Goal: Information Seeking & Learning: Learn about a topic

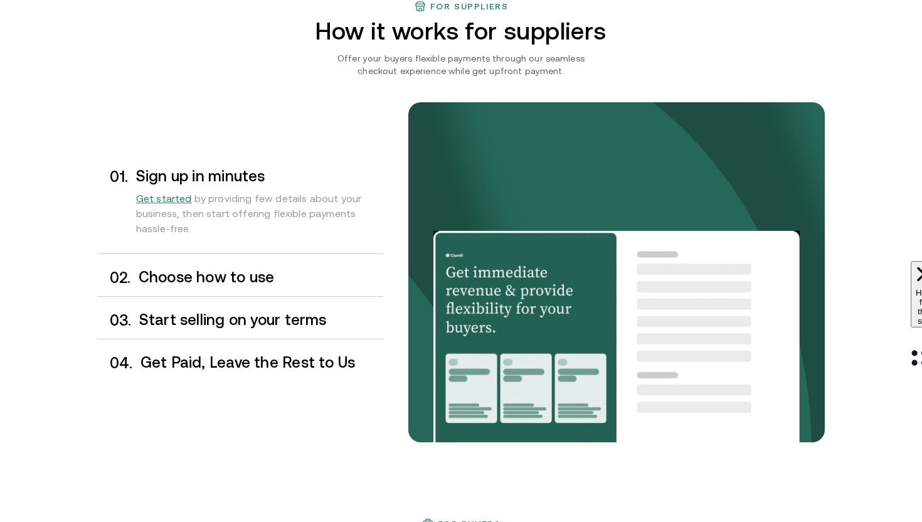
scroll to position [1013, 0]
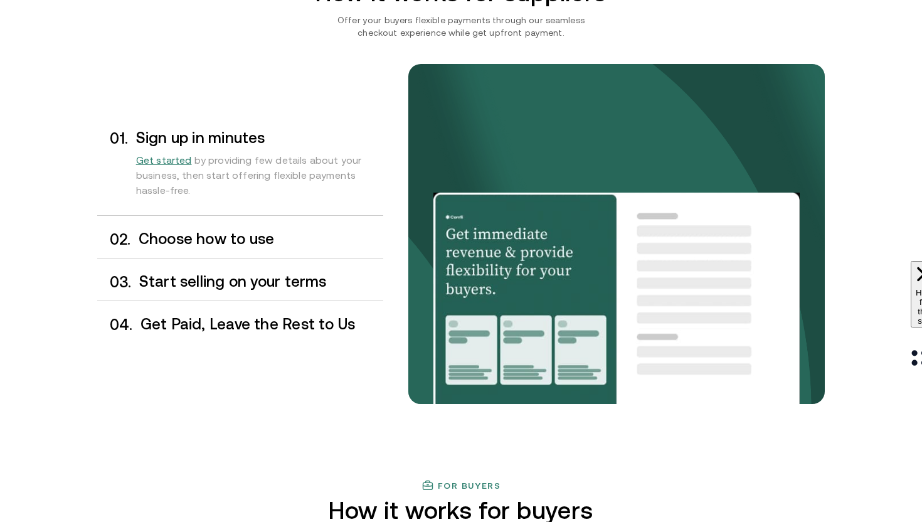
click at [230, 243] on h3 "Choose how to use" at bounding box center [261, 239] width 245 height 16
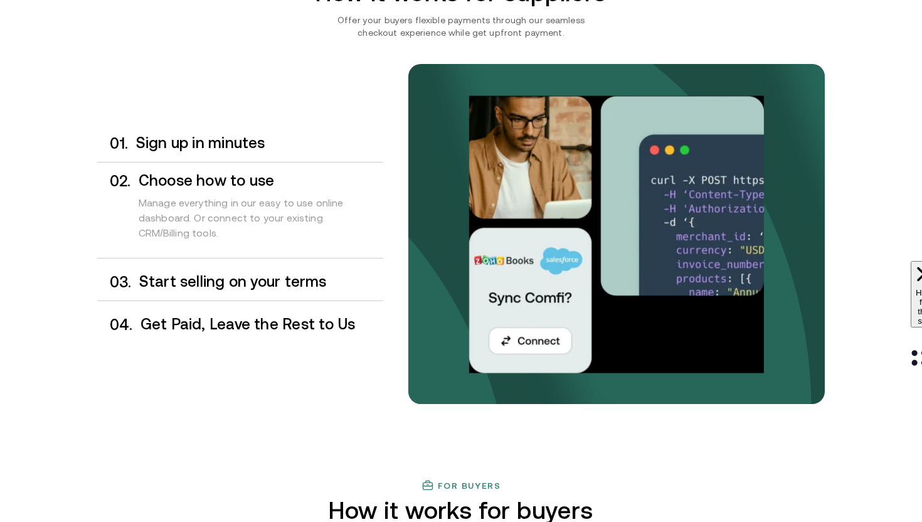
click at [239, 273] on h3 "Start selling on your terms" at bounding box center [261, 281] width 244 height 16
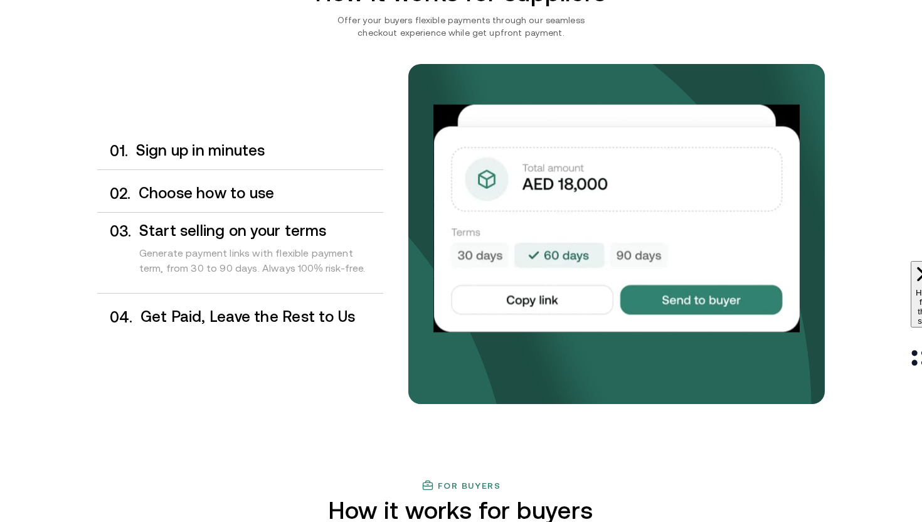
click at [249, 322] on h3 "Get Paid, Leave the Rest to Us" at bounding box center [262, 317] width 243 height 16
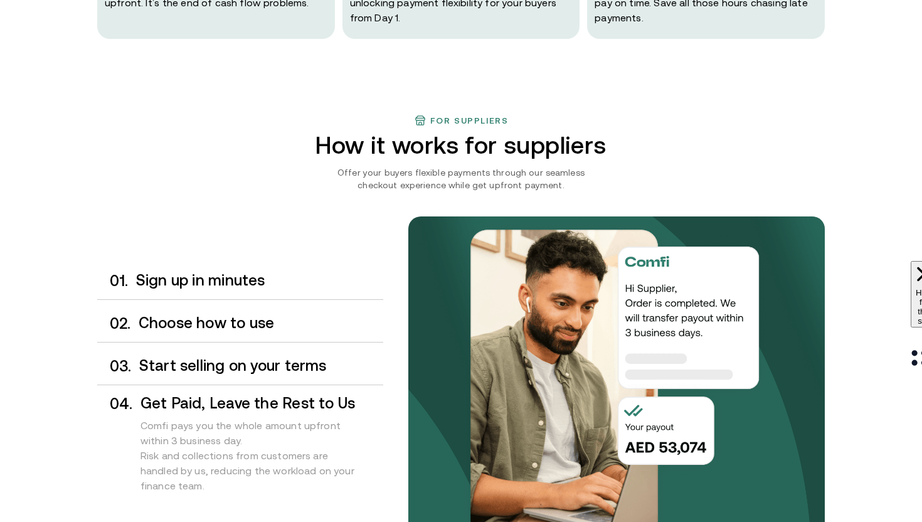
scroll to position [860, 0]
click at [235, 283] on h3 "Sign up in minutes" at bounding box center [259, 281] width 247 height 16
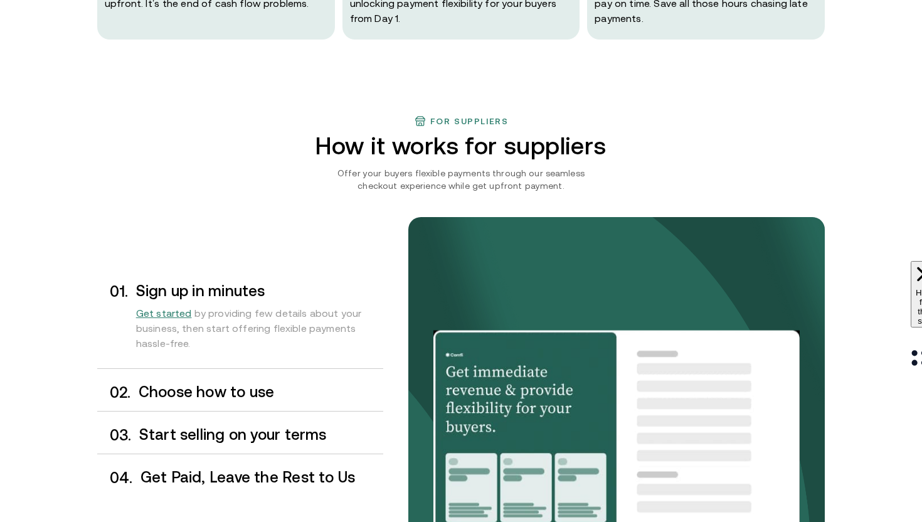
click at [236, 292] on h3 "Sign up in minutes" at bounding box center [259, 291] width 247 height 16
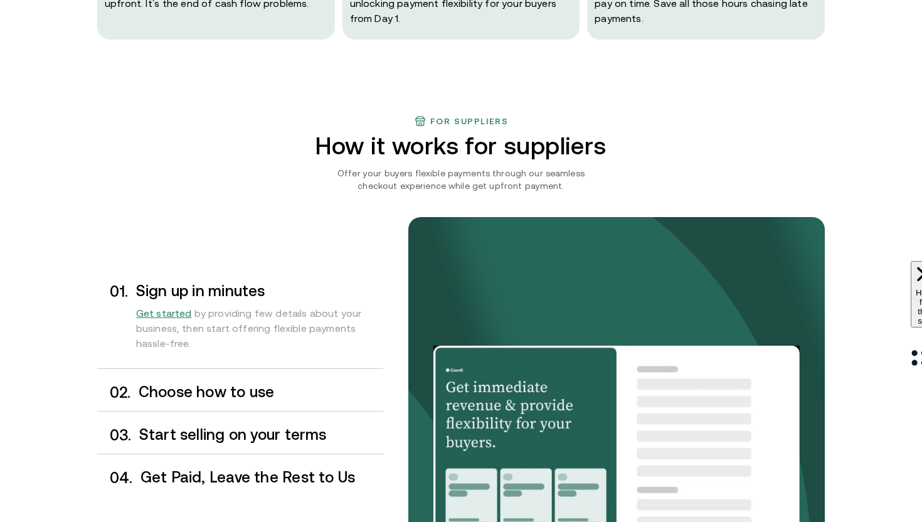
click at [243, 385] on h3 "Choose how to use" at bounding box center [261, 392] width 245 height 16
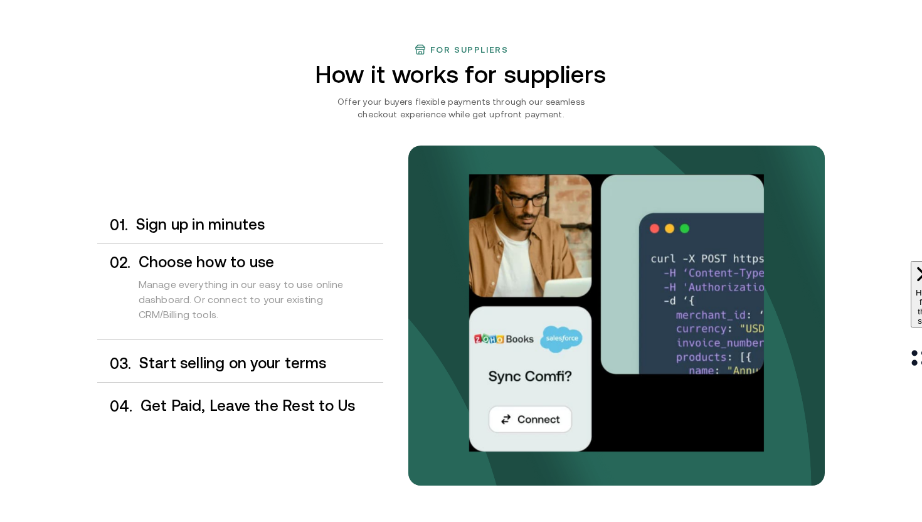
scroll to position [945, 0]
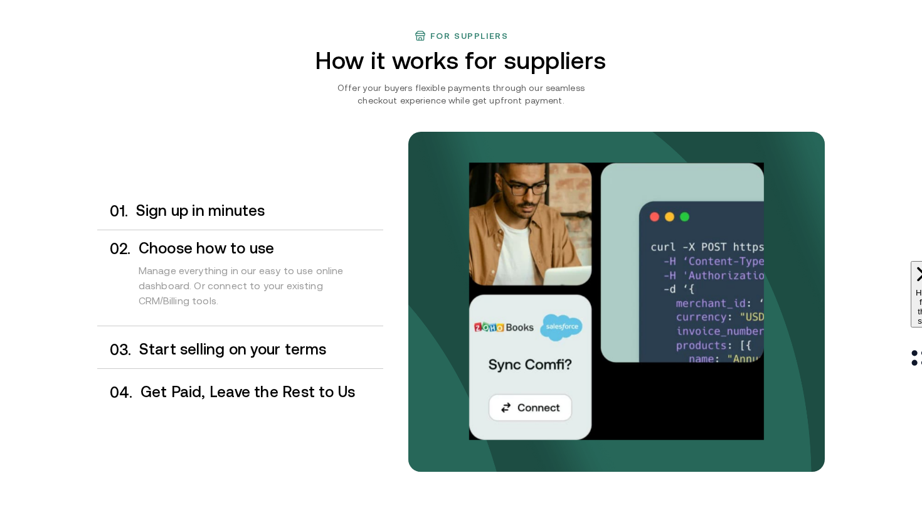
click at [245, 353] on h3 "Start selling on your terms" at bounding box center [261, 349] width 244 height 16
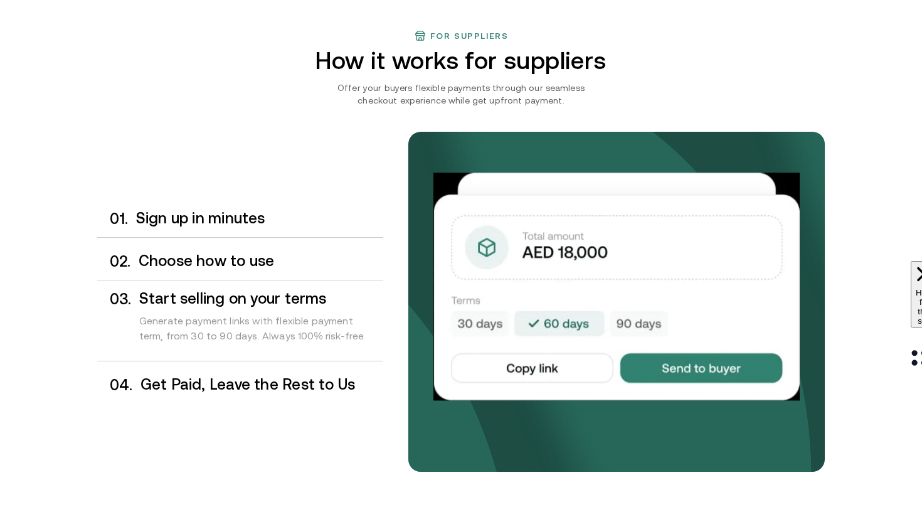
click at [248, 377] on h3 "Get Paid, Leave the Rest to Us" at bounding box center [262, 384] width 243 height 16
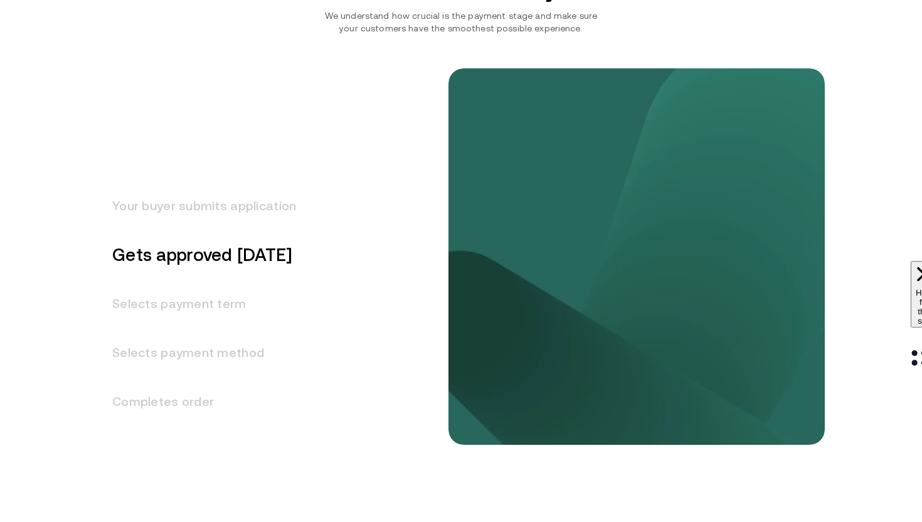
scroll to position [1541, 0]
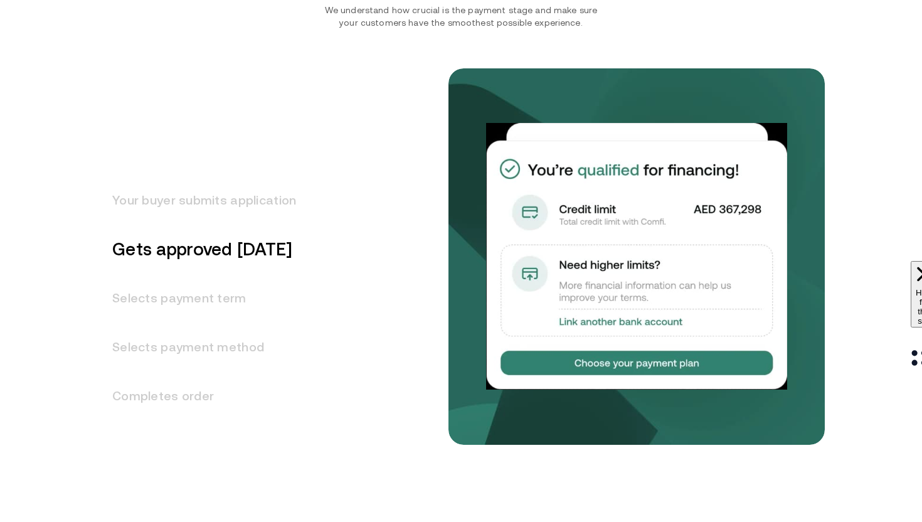
click at [223, 310] on h3 "Selects payment term" at bounding box center [196, 297] width 199 height 49
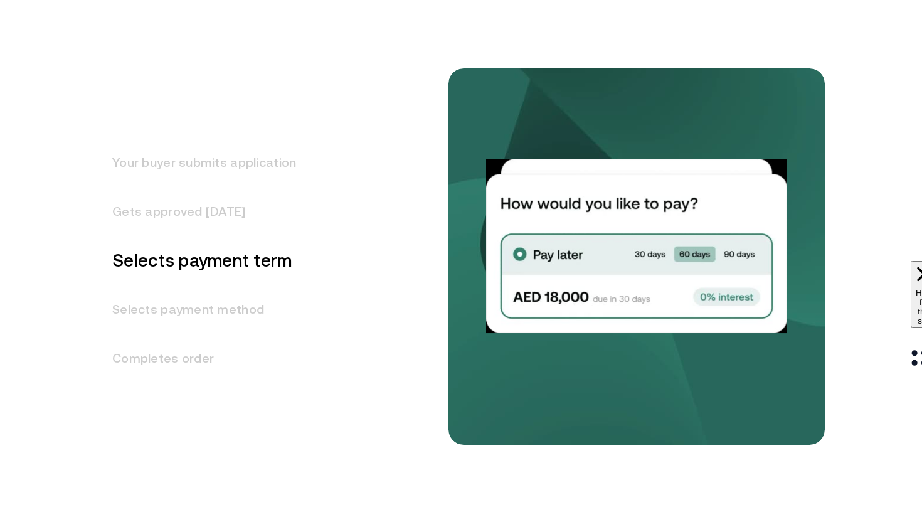
click at [214, 299] on h3 "Selects payment method" at bounding box center [196, 309] width 199 height 49
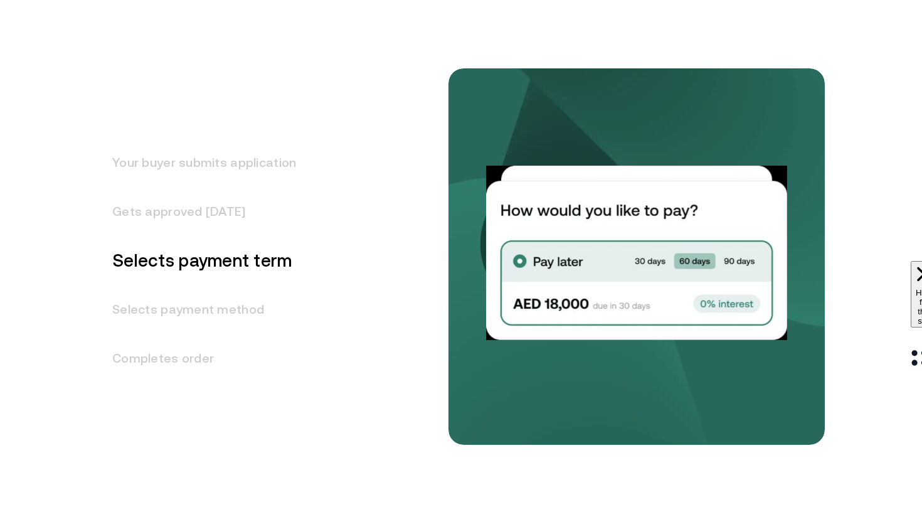
scroll to position [1627, 0]
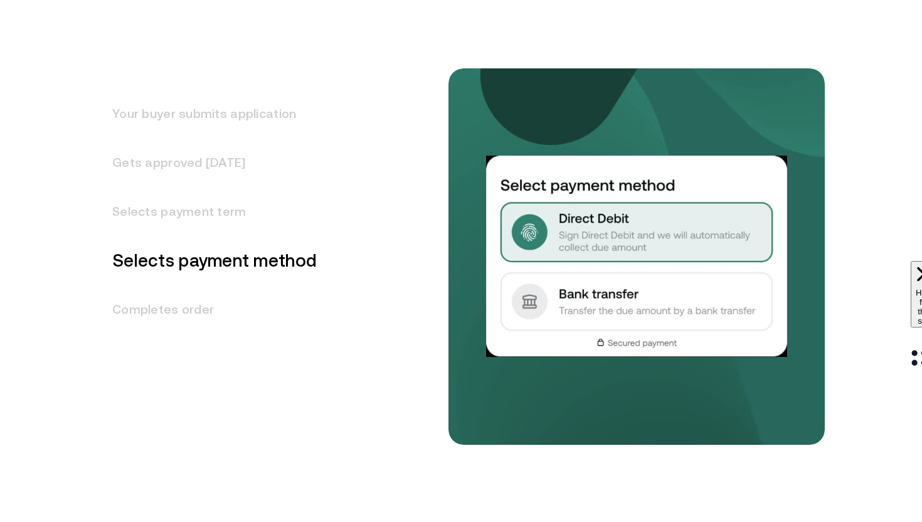
click at [196, 310] on h3 "Completes order" at bounding box center [207, 309] width 220 height 49
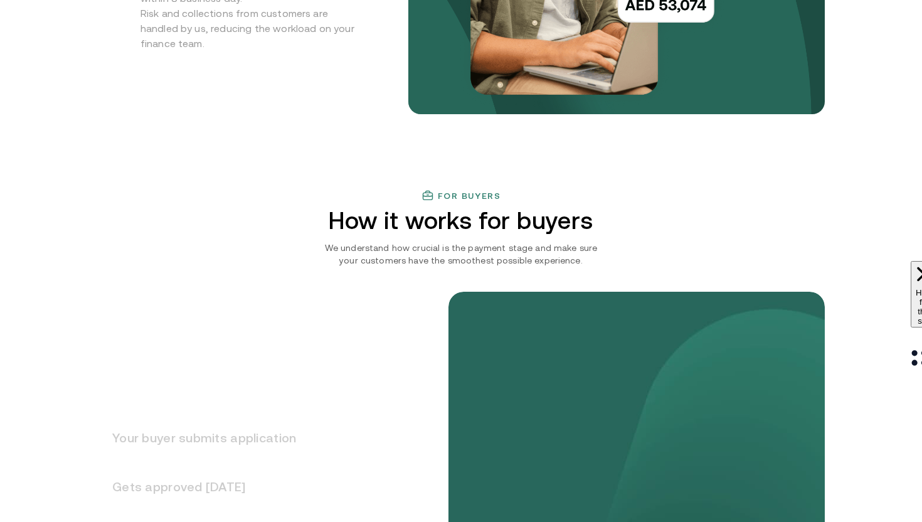
scroll to position [1431, 0]
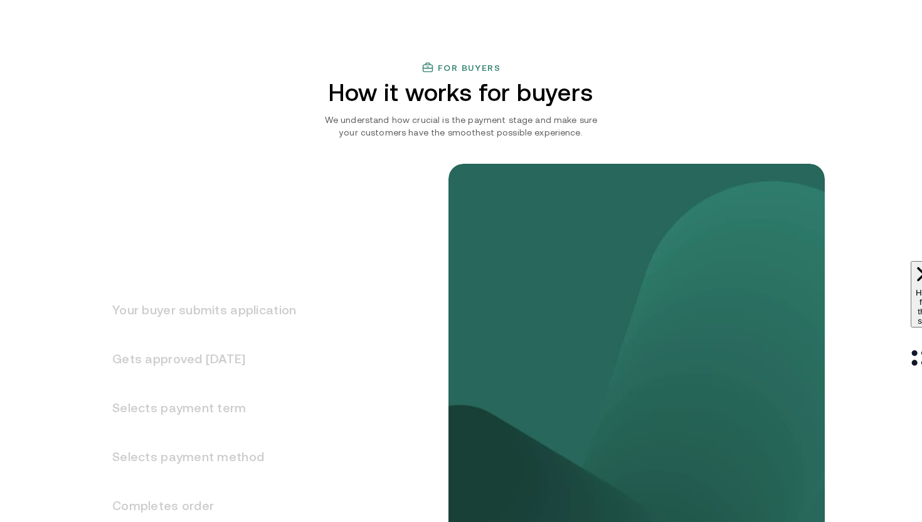
click at [250, 307] on h3 "Your buyer submits application" at bounding box center [196, 309] width 199 height 49
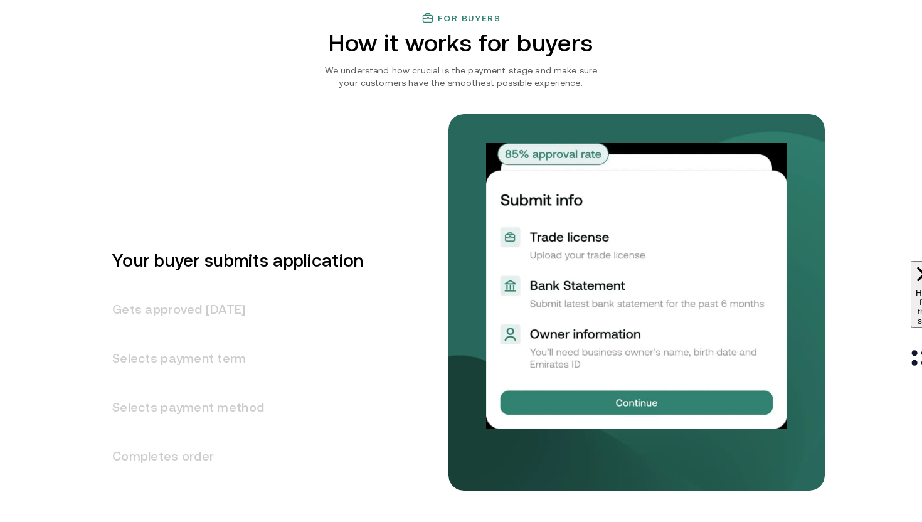
click at [196, 316] on h3 "Gets approved [DATE]" at bounding box center [230, 309] width 266 height 49
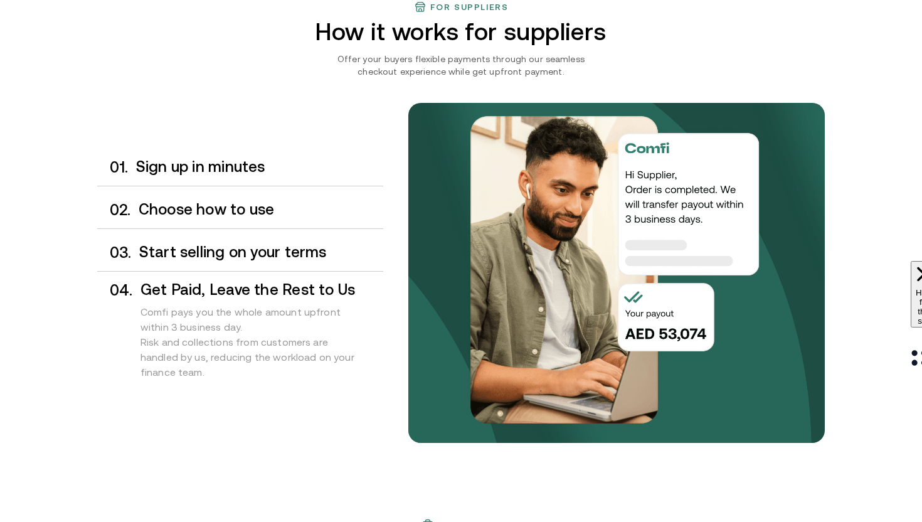
scroll to position [975, 0]
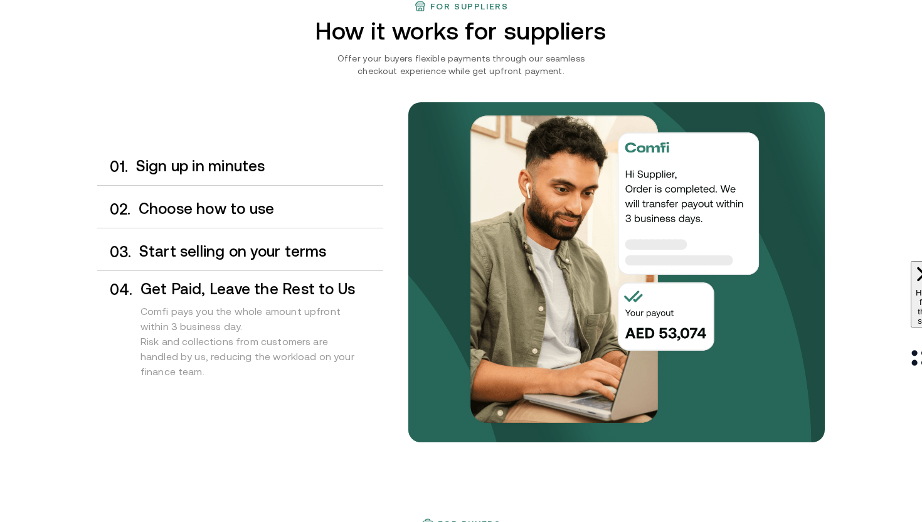
click at [231, 166] on h3 "Sign up in minutes" at bounding box center [259, 166] width 247 height 16
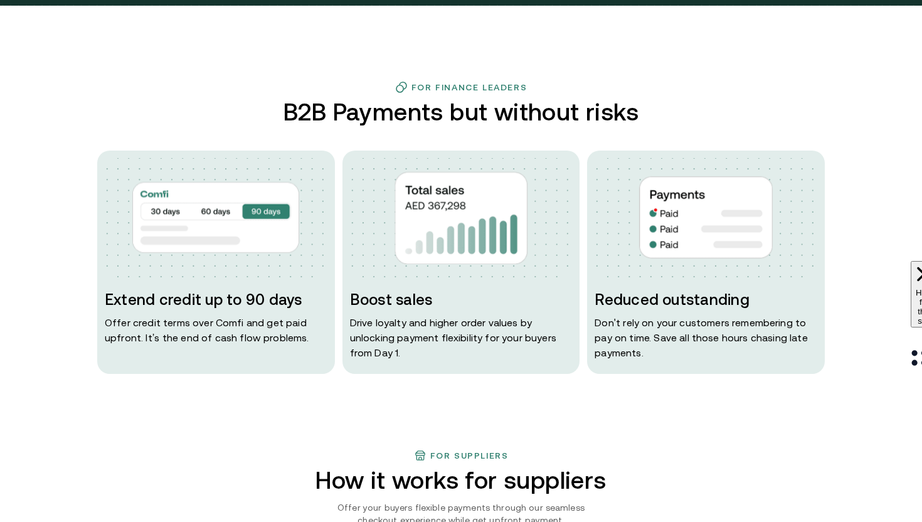
scroll to position [517, 0]
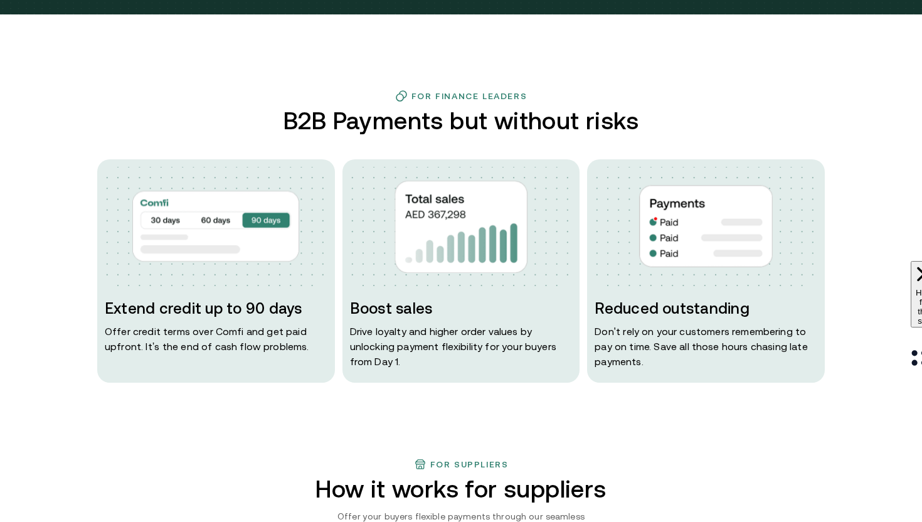
click at [231, 166] on div "Extend credit up to 90 days Offer credit terms over Comfi and get paid upfront.…" at bounding box center [216, 270] width 238 height 223
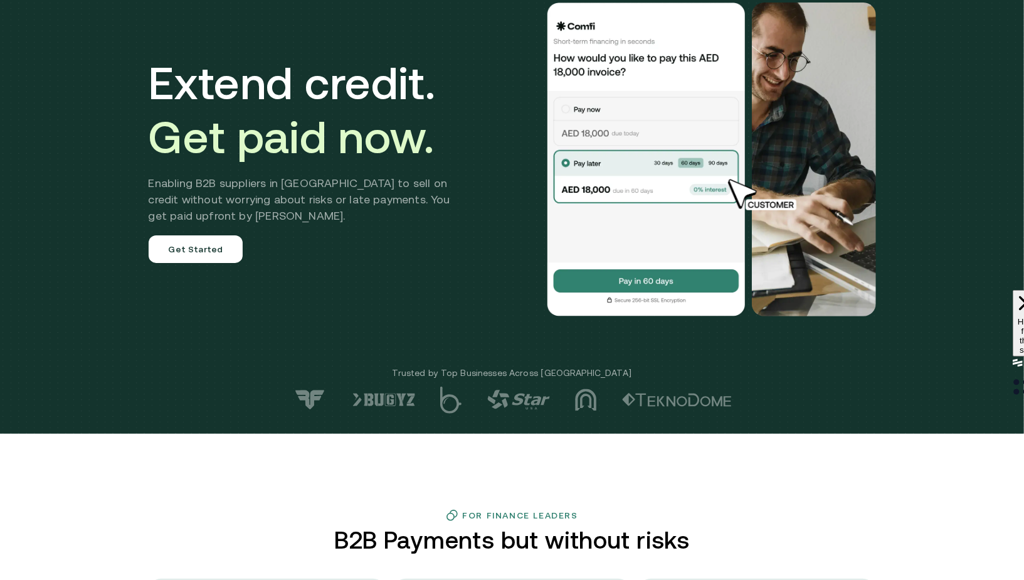
scroll to position [0, 0]
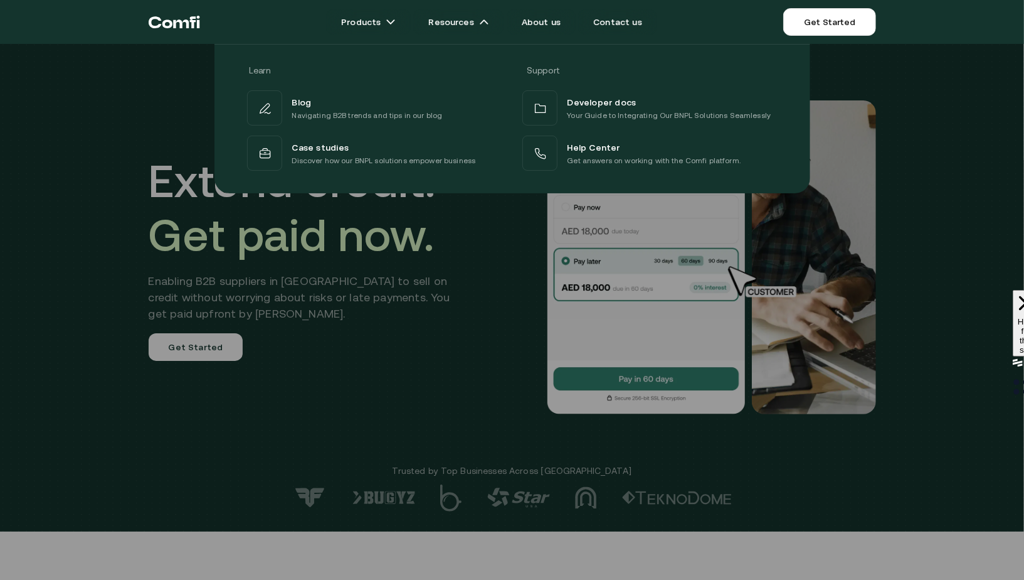
click at [477, 341] on div at bounding box center [512, 334] width 1024 height 580
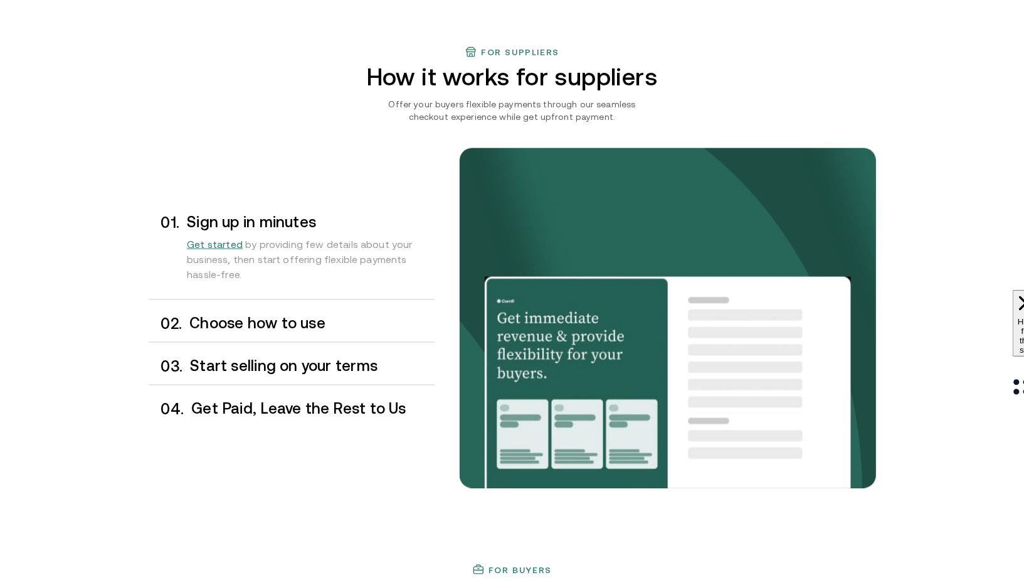
scroll to position [933, 0]
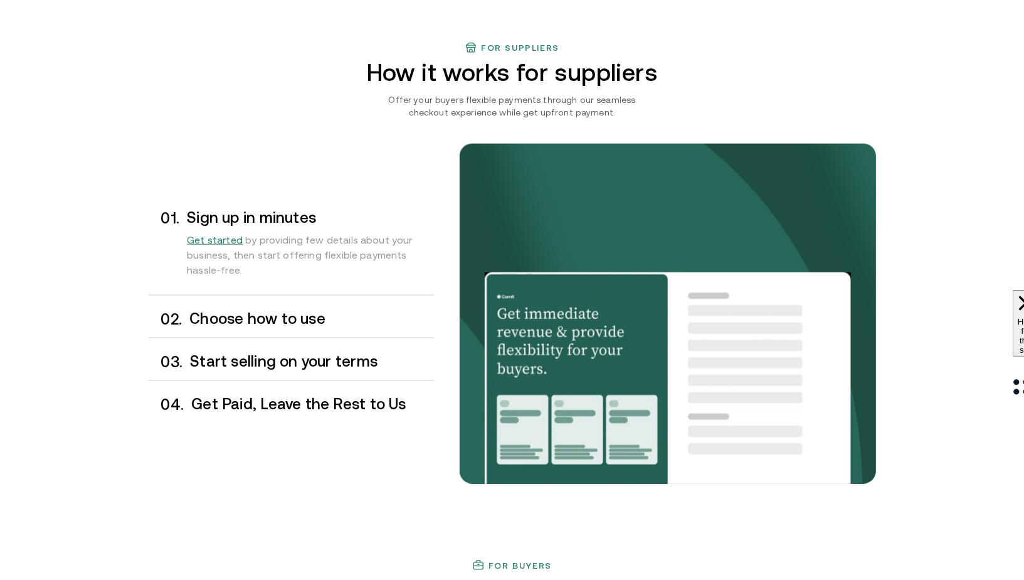
click at [211, 326] on h3 "Choose how to use" at bounding box center [311, 318] width 245 height 16
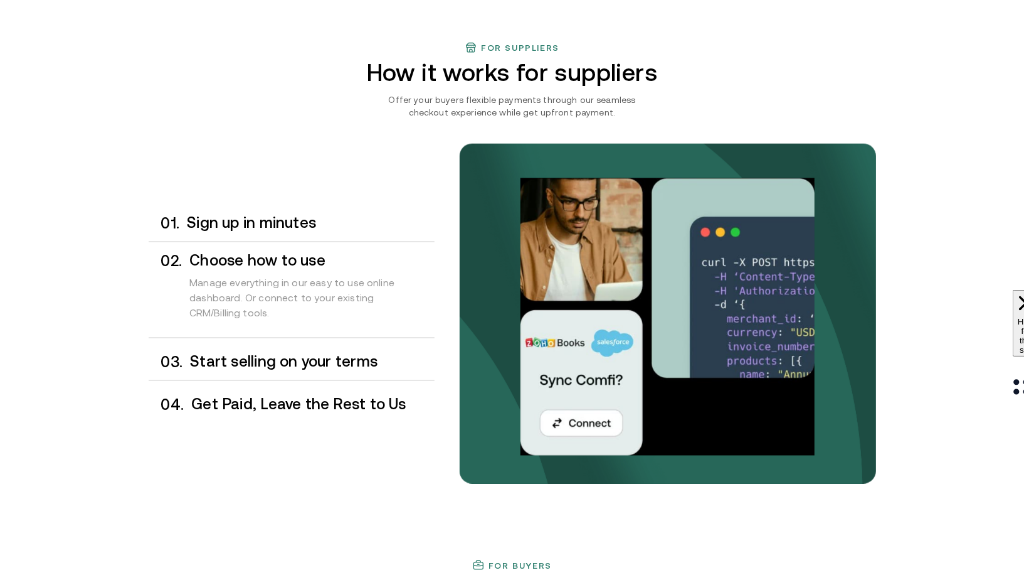
click at [246, 348] on div "0 3 . Start selling on your terms" at bounding box center [292, 361] width 286 height 37
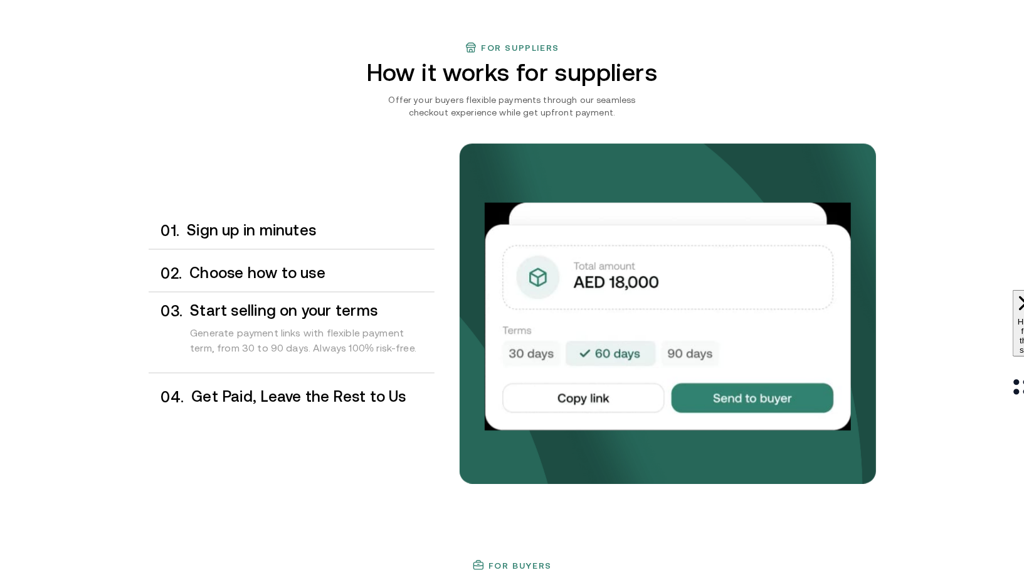
click at [267, 397] on h3 "Get Paid, Leave the Rest to Us" at bounding box center [312, 396] width 243 height 16
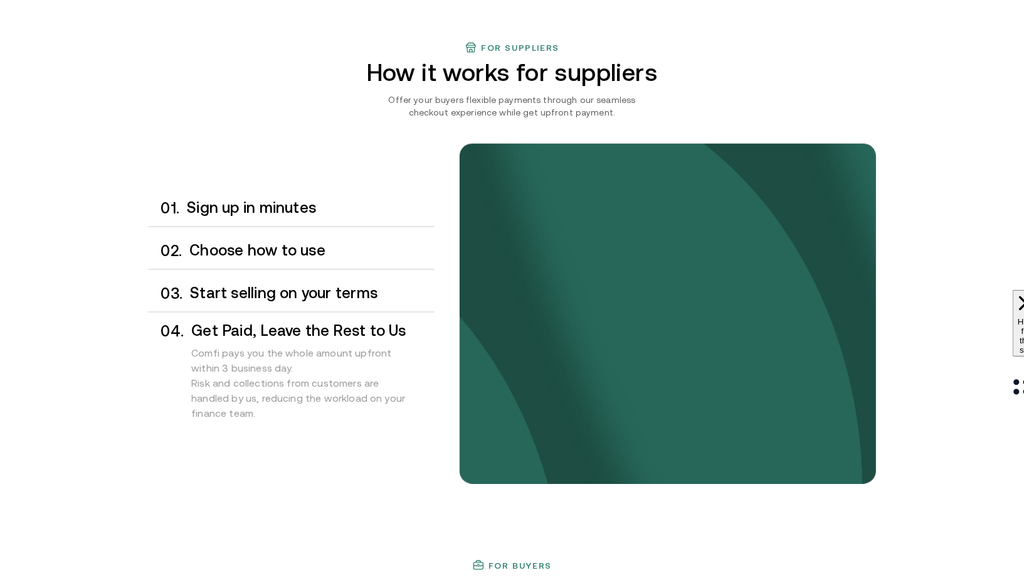
click at [280, 211] on h3 "Sign up in minutes" at bounding box center [310, 207] width 247 height 16
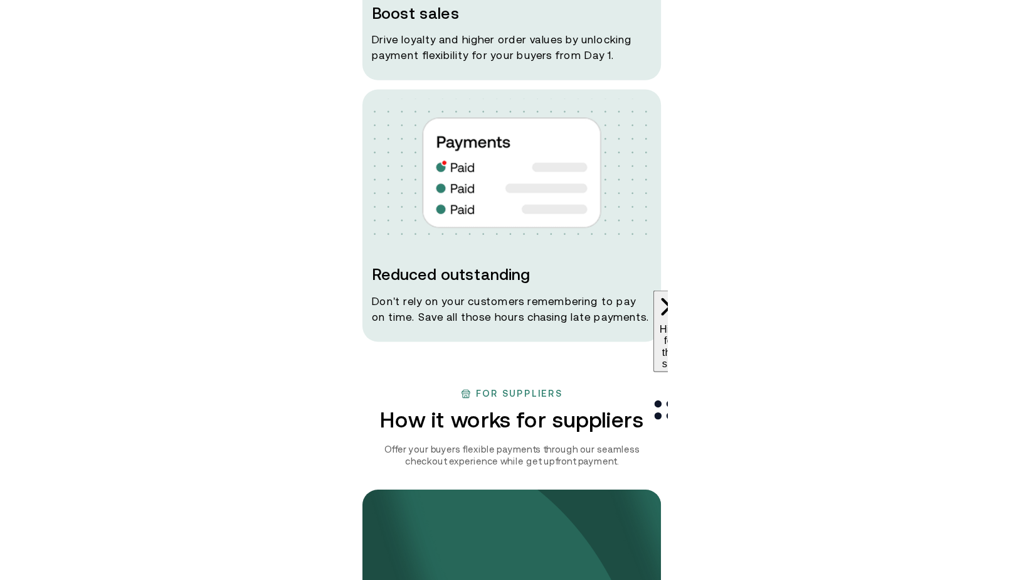
scroll to position [936, 0]
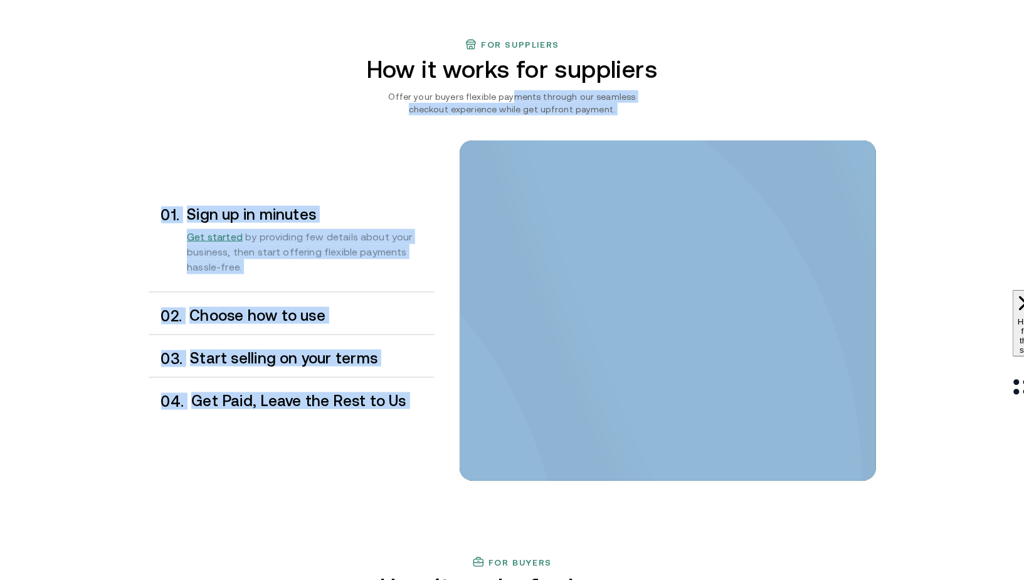
drag, startPoint x: 495, startPoint y: 98, endPoint x: 852, endPoint y: 238, distance: 383.6
click at [852, 248] on div "For suppliers How it works for suppliers Offer your buyers flexible payments th…" at bounding box center [512, 296] width 753 height 517
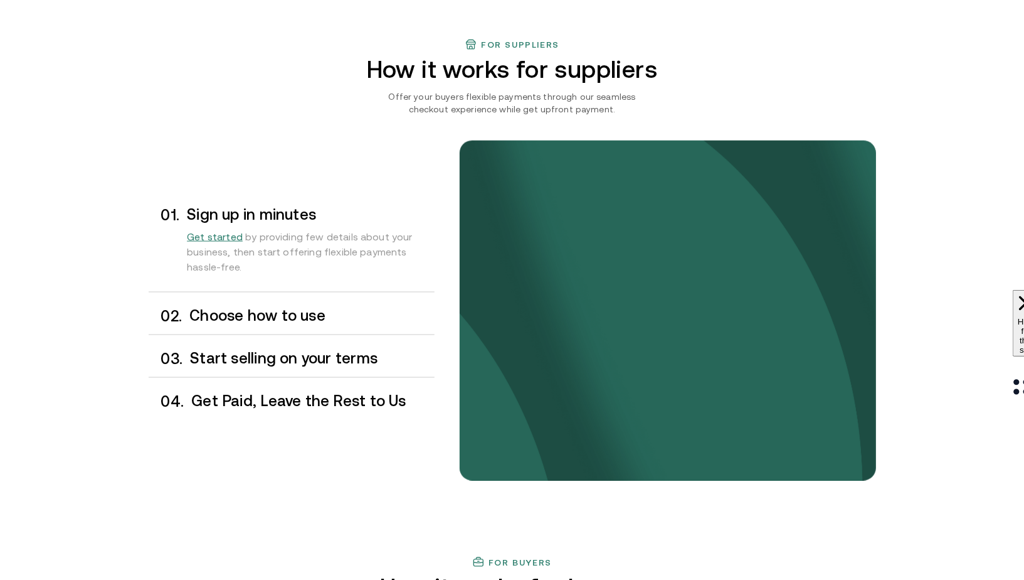
click at [595, 134] on div "0 1 . Sign up in minutes Get started by providing few details about your busine…" at bounding box center [513, 335] width 728 height 440
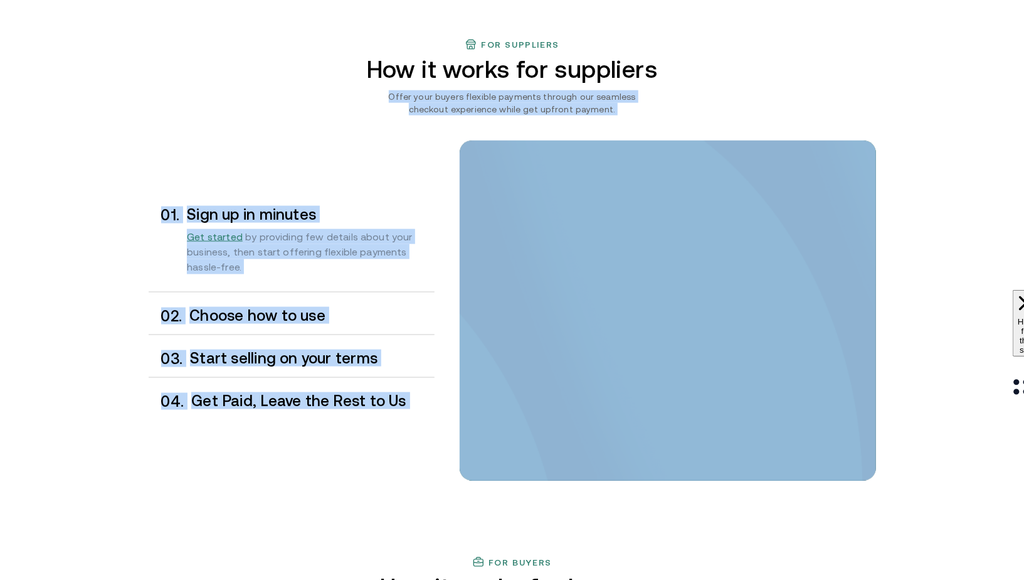
drag, startPoint x: 562, startPoint y: 193, endPoint x: 852, endPoint y: 78, distance: 312.3
click at [852, 78] on div "For suppliers How it works for suppliers Offer your buyers flexible payments th…" at bounding box center [512, 296] width 753 height 517
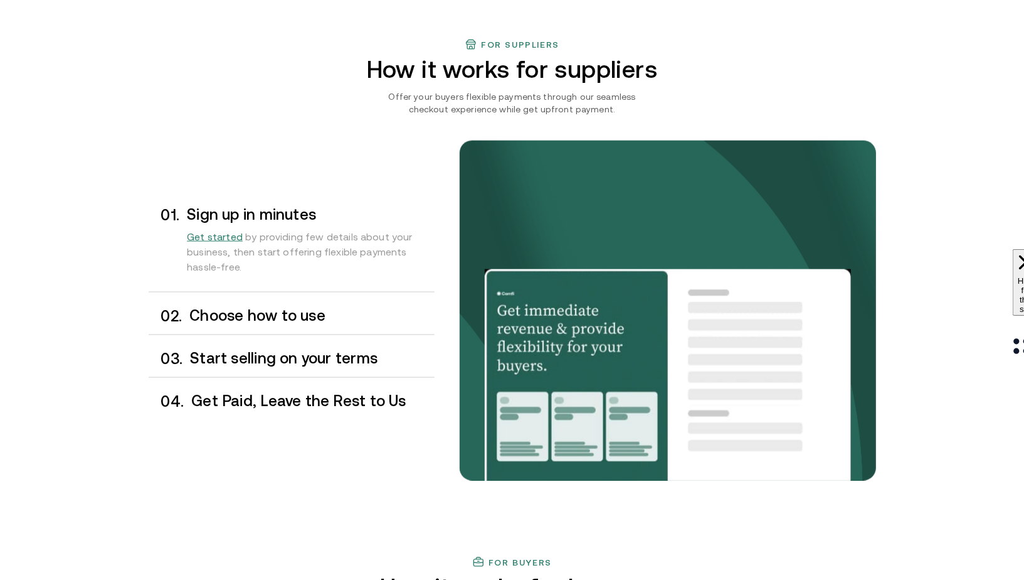
click at [385, 306] on div "0 2 . Choose how to use" at bounding box center [292, 315] width 286 height 37
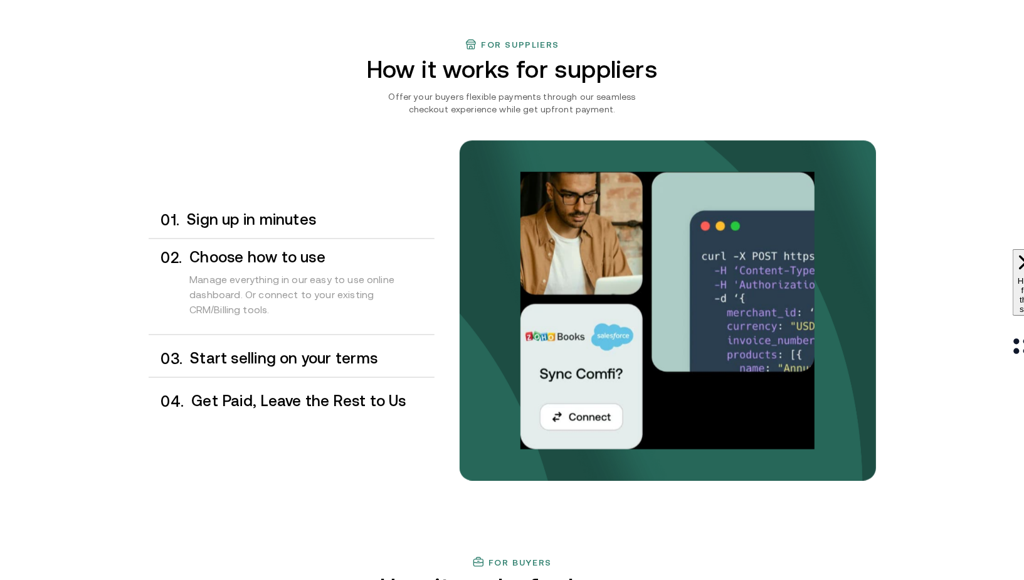
click at [371, 363] on h3 "Start selling on your terms" at bounding box center [312, 358] width 244 height 16
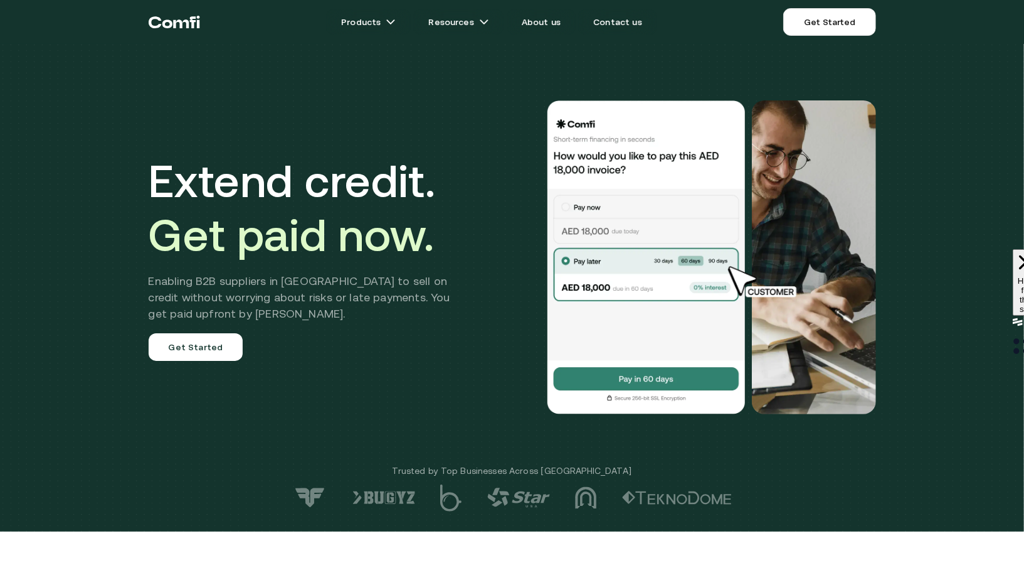
drag, startPoint x: 679, startPoint y: 291, endPoint x: 662, endPoint y: 291, distance: 16.9
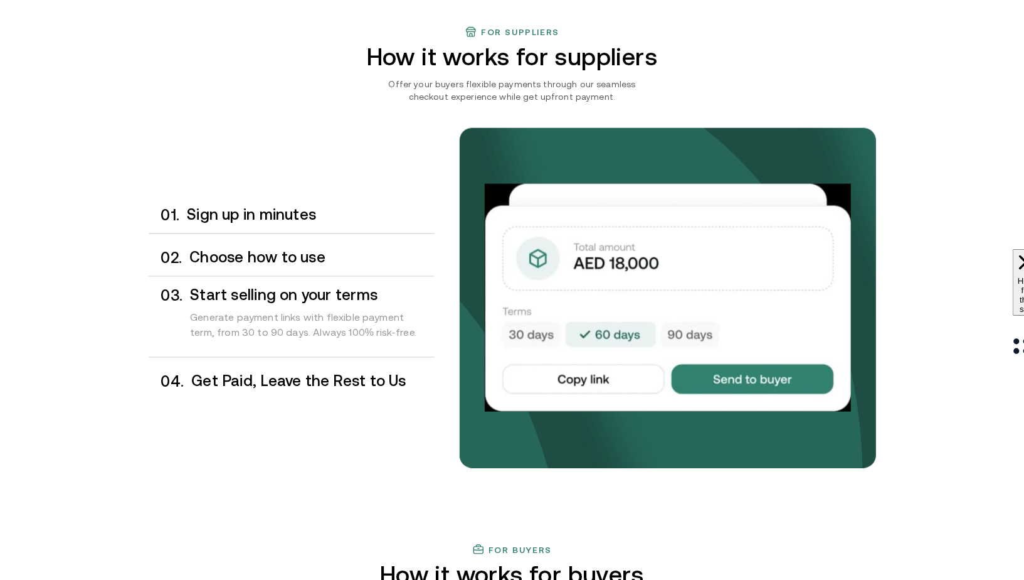
scroll to position [943, 0]
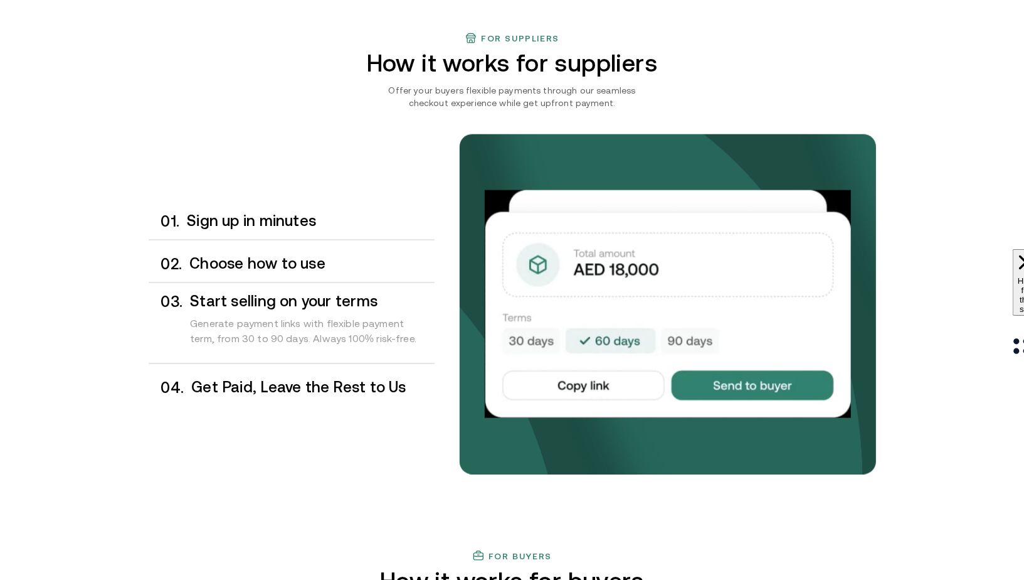
click at [333, 274] on div "0 2 . Choose how to use" at bounding box center [292, 263] width 286 height 37
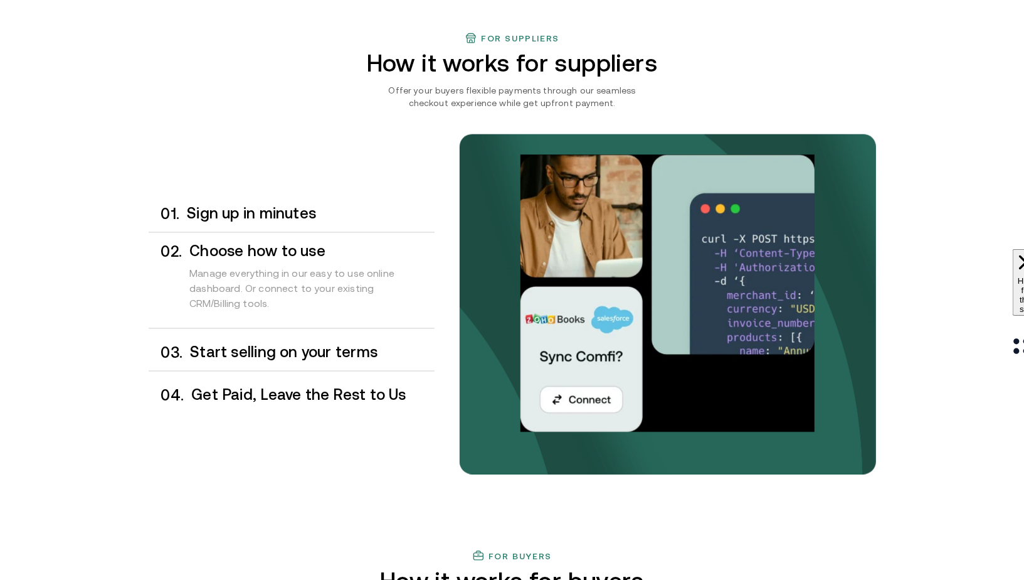
click at [324, 223] on div "0 1 . Sign up in minutes" at bounding box center [292, 213] width 286 height 37
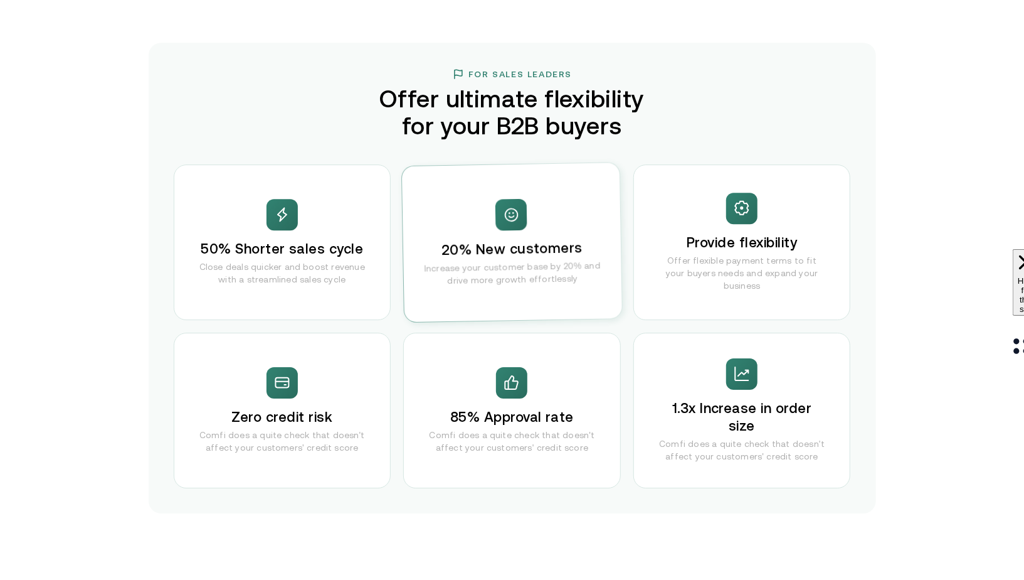
scroll to position [2390, 0]
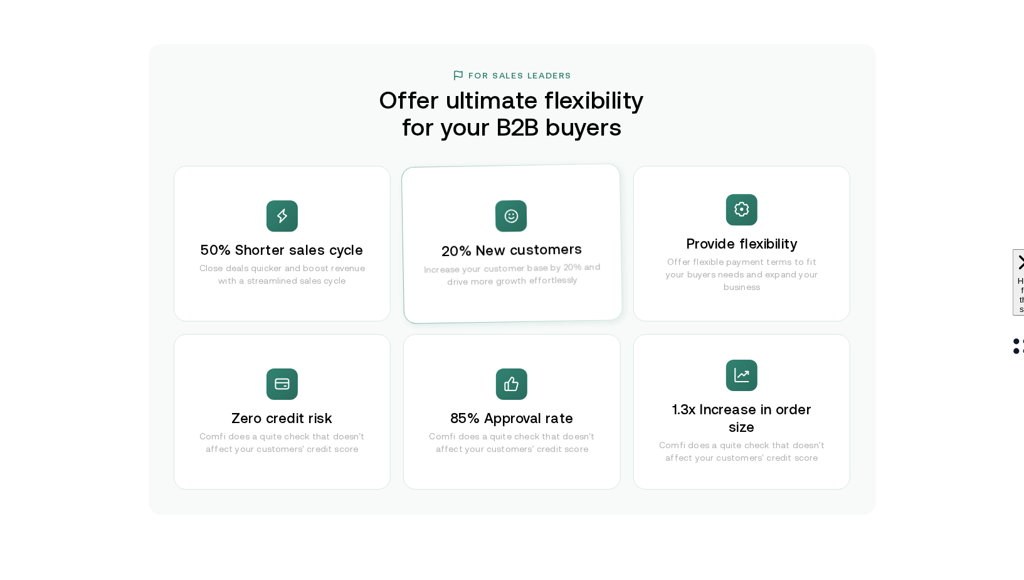
click at [322, 199] on div "50% Shorter sales cycle Close deals quicker and boost revenue with a streamline…" at bounding box center [283, 244] width 218 height 156
click at [593, 225] on div "20% New customers Increase your customer base by 20% and drive more growth effo…" at bounding box center [512, 243] width 220 height 159
drag, startPoint x: 683, startPoint y: 257, endPoint x: 746, endPoint y: 266, distance: 63.4
click at [686, 257] on div "Provide flexibility Offer flexible payment terms to fit your buyers needs and e…" at bounding box center [743, 244] width 218 height 156
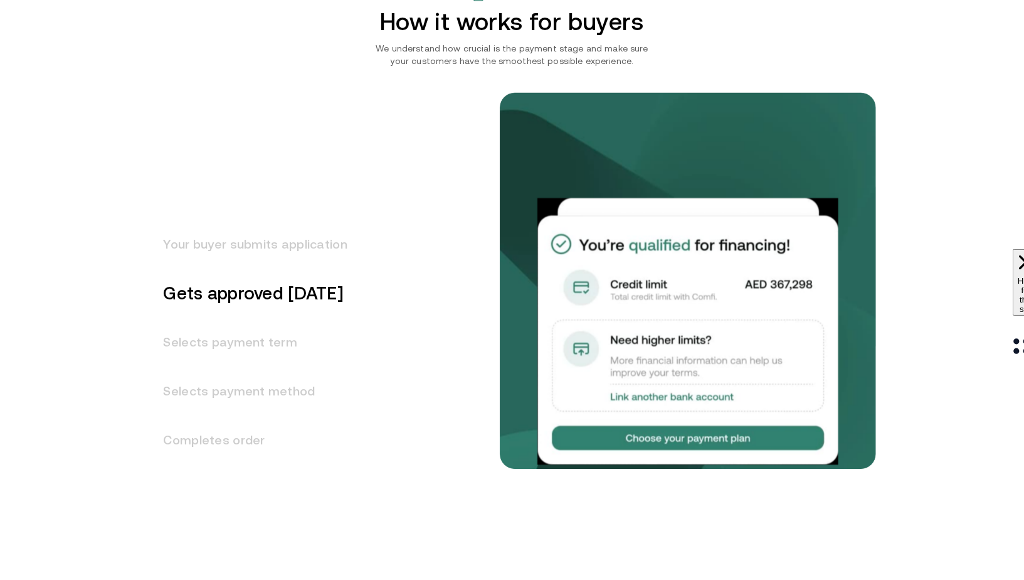
scroll to position [1509, 0]
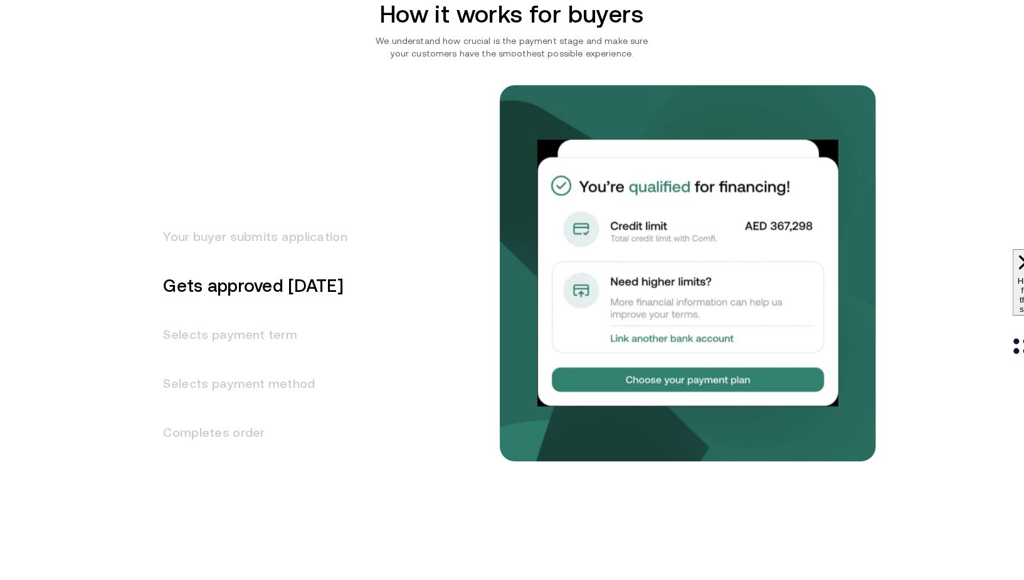
click at [227, 336] on h3 "Selects payment term" at bounding box center [248, 334] width 199 height 49
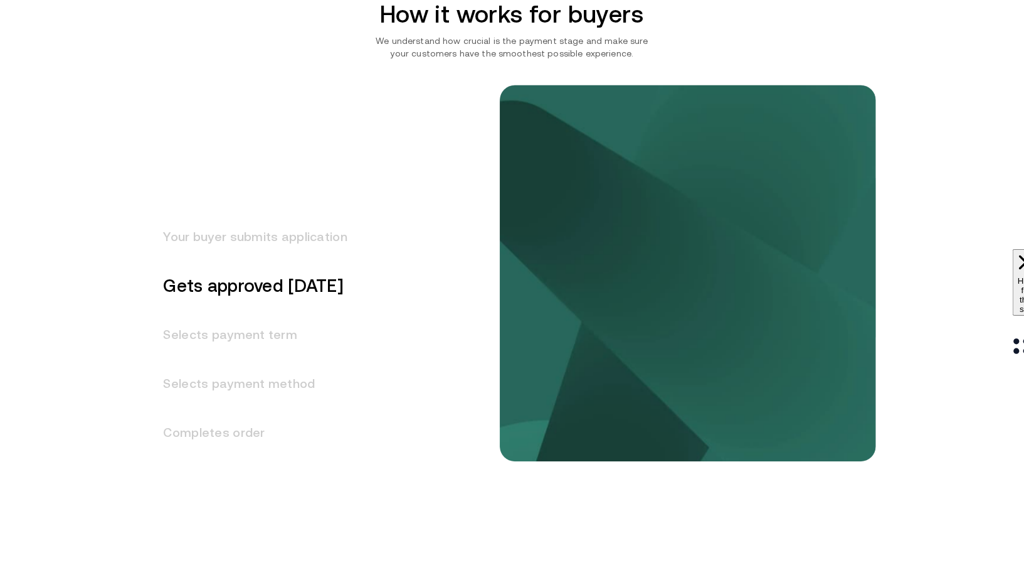
scroll to position [1554, 0]
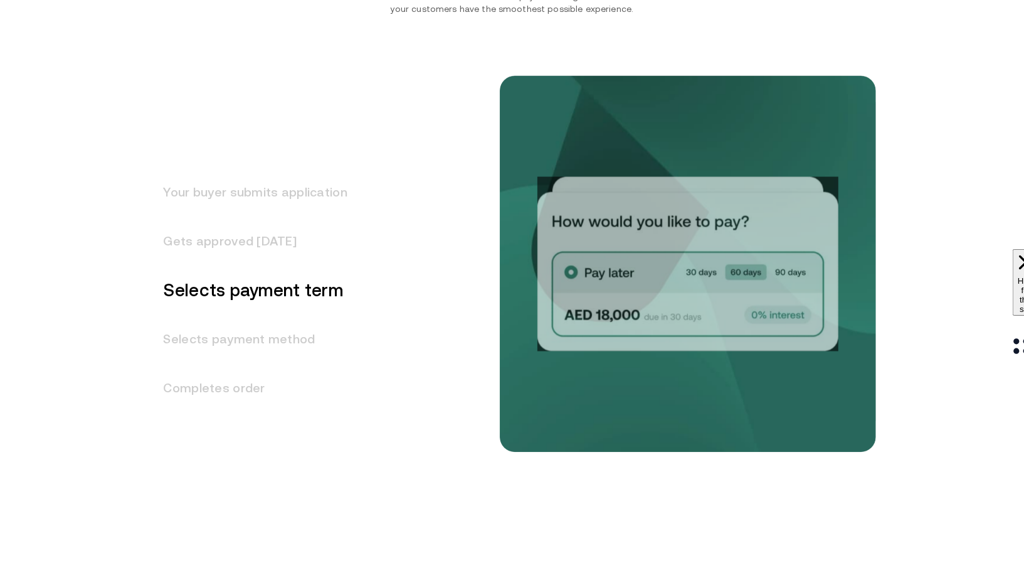
click at [239, 337] on h3 "Selects payment method" at bounding box center [248, 338] width 199 height 49
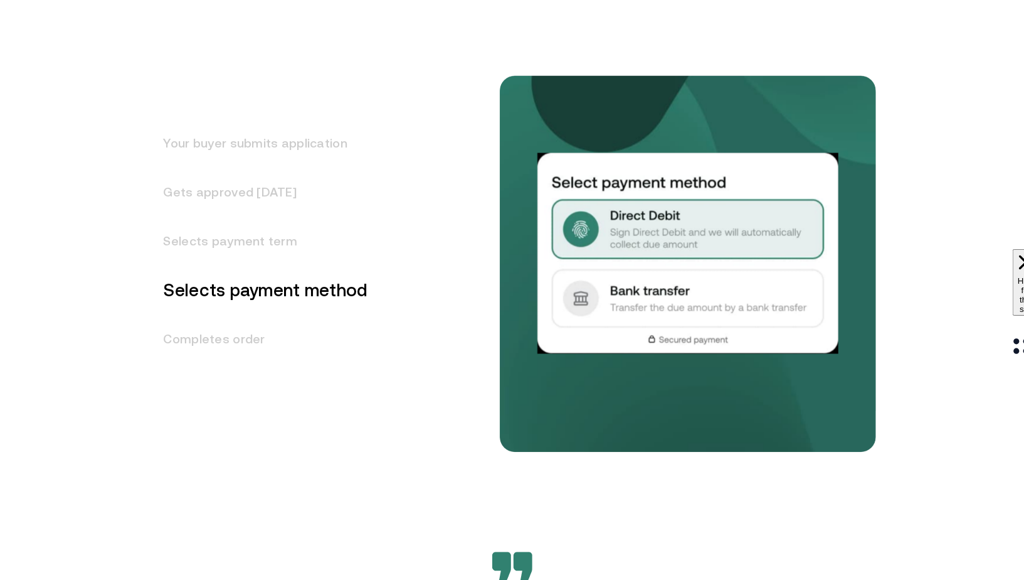
click at [228, 336] on h3 "Completes order" at bounding box center [259, 338] width 220 height 49
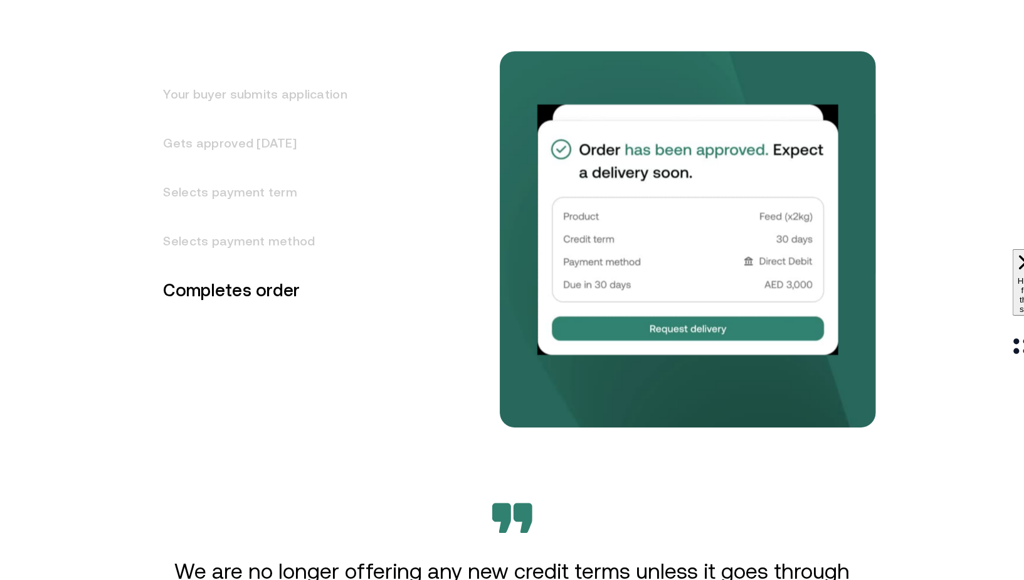
click at [267, 153] on h3 "Gets approved [DATE]" at bounding box center [248, 143] width 199 height 49
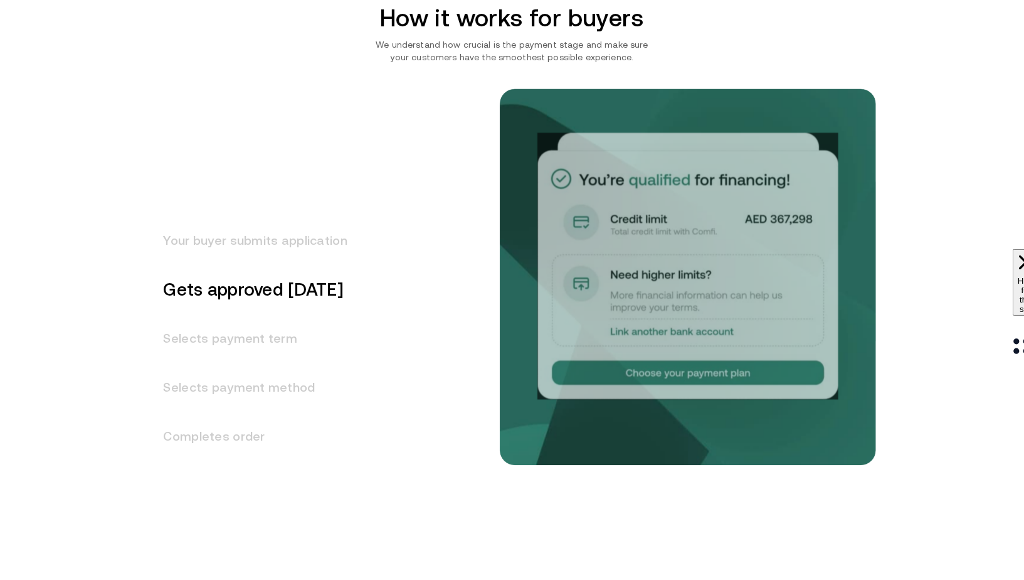
click at [298, 249] on h3 "Your buyer submits application" at bounding box center [248, 240] width 199 height 49
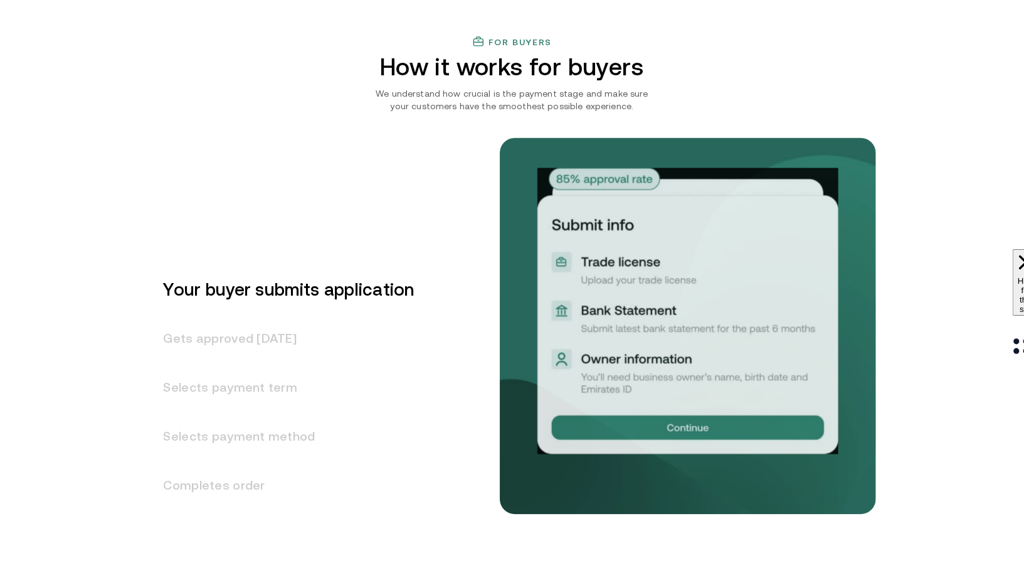
click at [314, 344] on h3 "Gets approved [DATE]" at bounding box center [282, 338] width 266 height 49
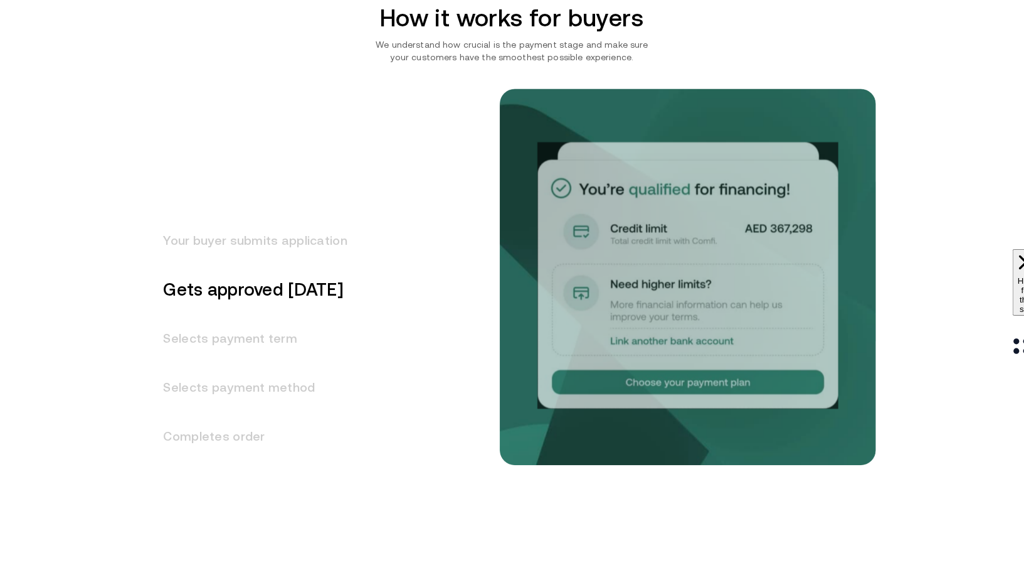
click at [248, 339] on h3 "Selects payment term" at bounding box center [248, 338] width 199 height 49
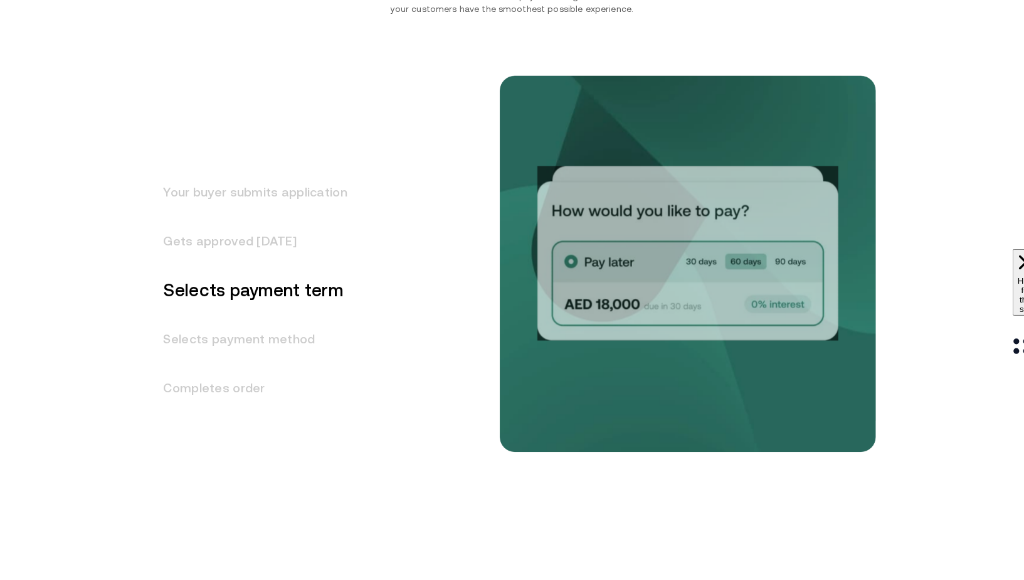
click at [246, 338] on h3 "Selects payment method" at bounding box center [248, 338] width 199 height 49
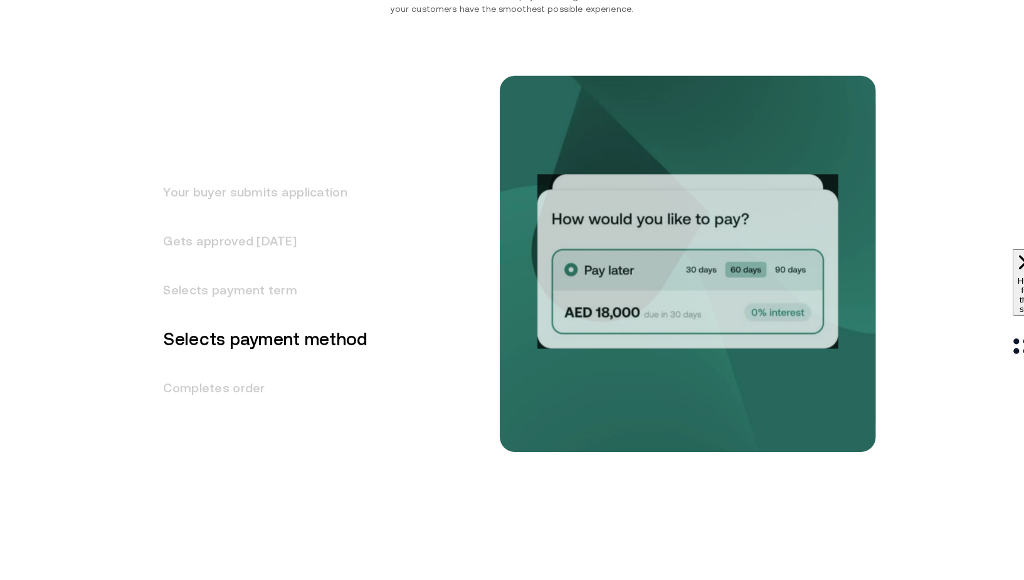
scroll to position [1603, 0]
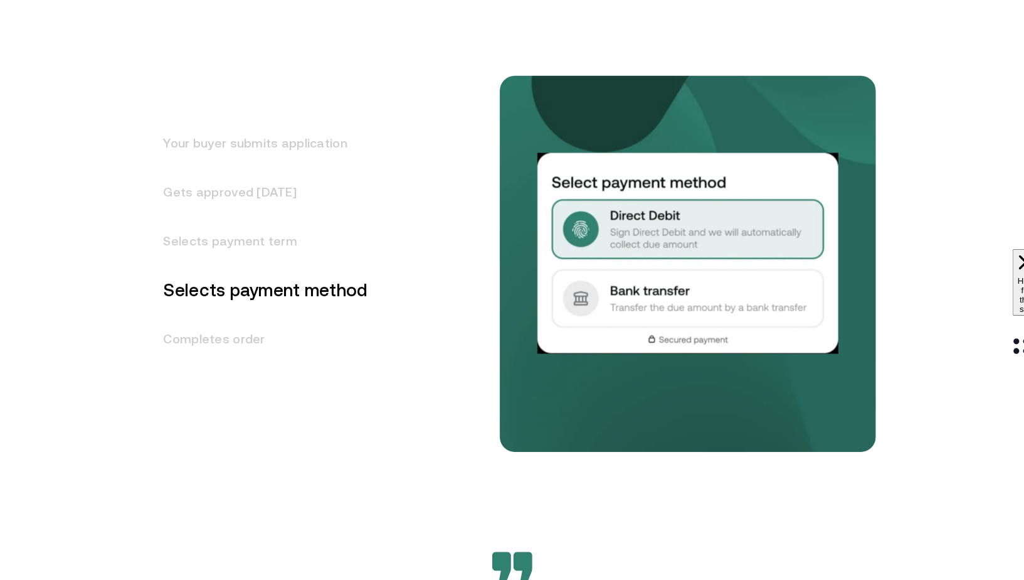
click at [240, 371] on div "Your buyer submits application Gets approved in 1 day Selects payment term Sele…" at bounding box center [331, 267] width 364 height 415
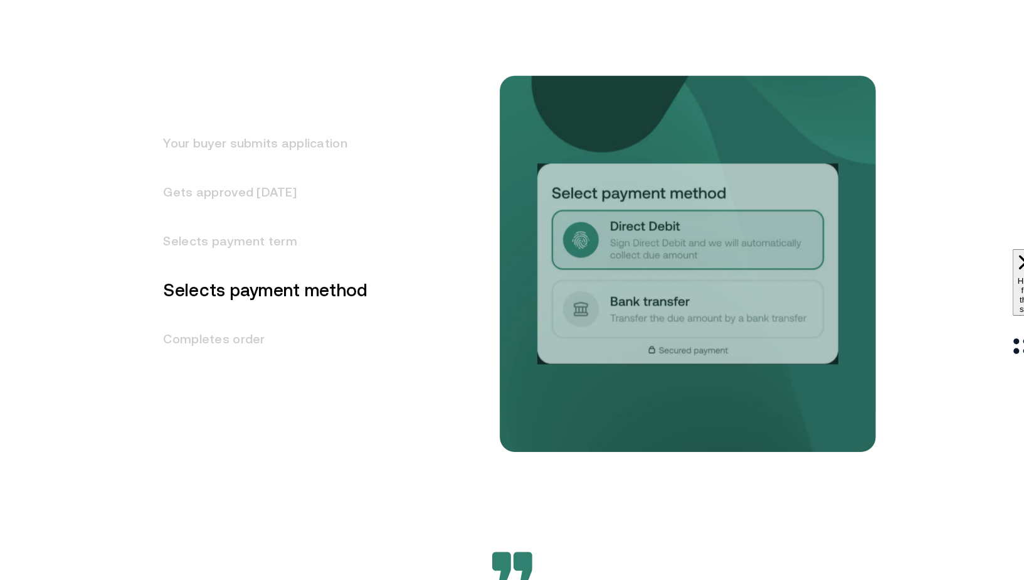
click at [239, 326] on h3 "Completes order" at bounding box center [259, 338] width 220 height 49
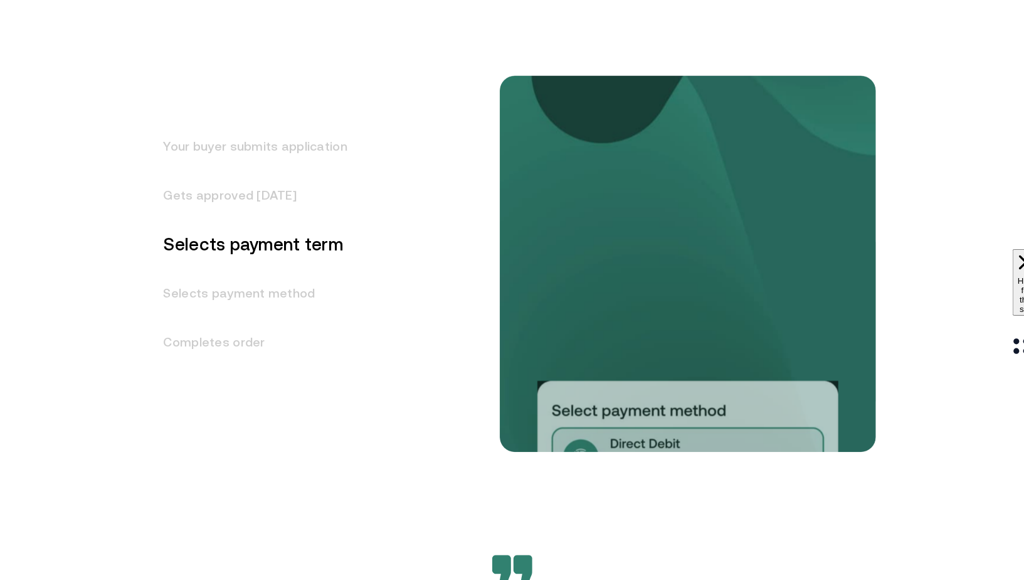
scroll to position [1482, 0]
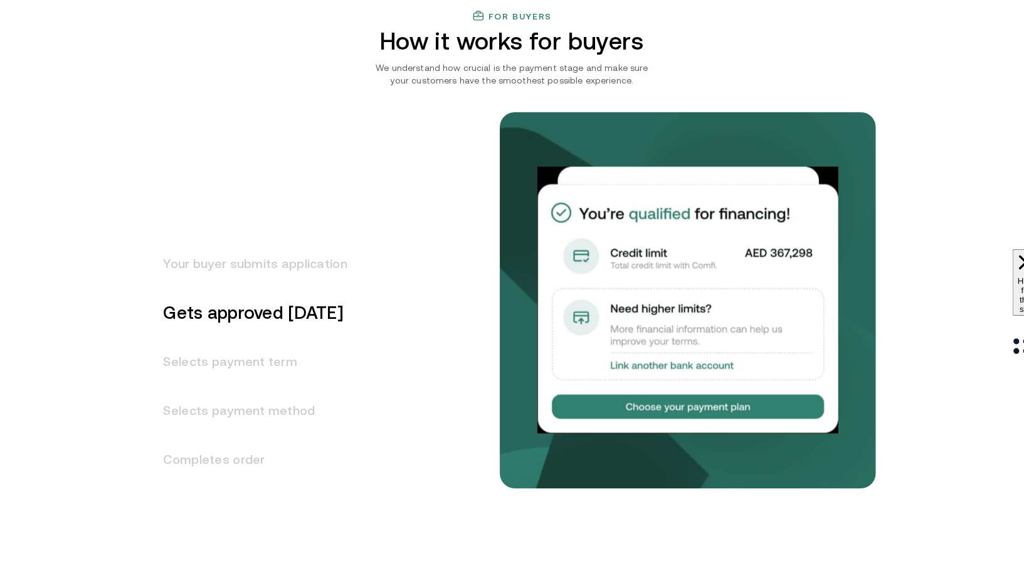
click at [268, 258] on h3 "Your buyer submits application" at bounding box center [248, 264] width 199 height 49
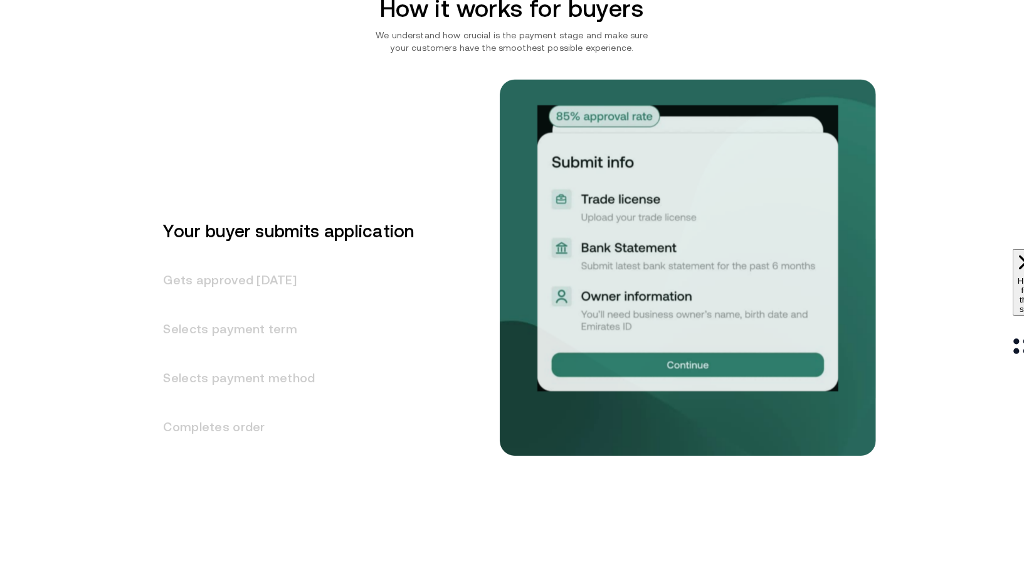
scroll to position [1519, 0]
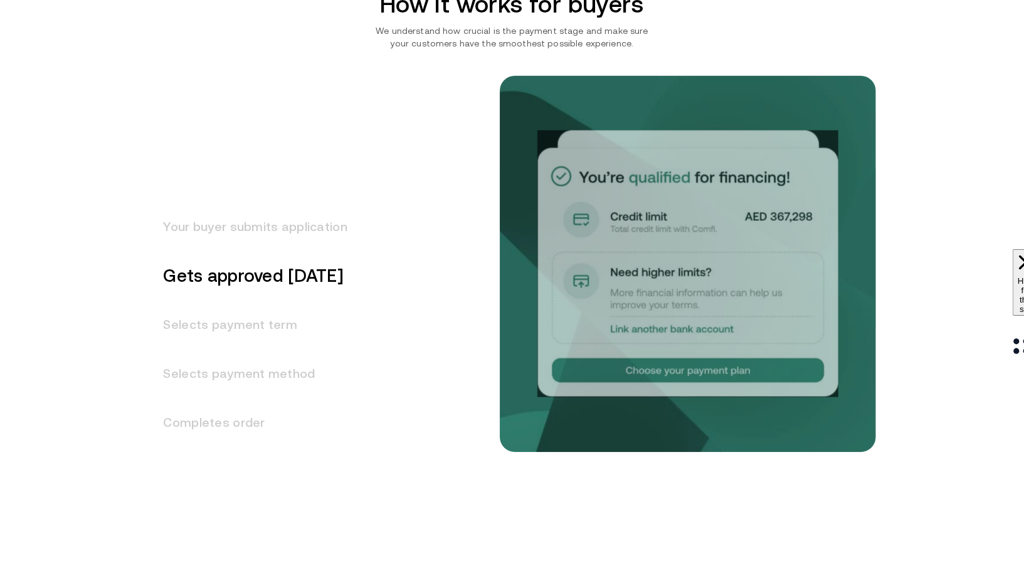
click at [278, 312] on h3 "Selects payment term" at bounding box center [248, 324] width 199 height 49
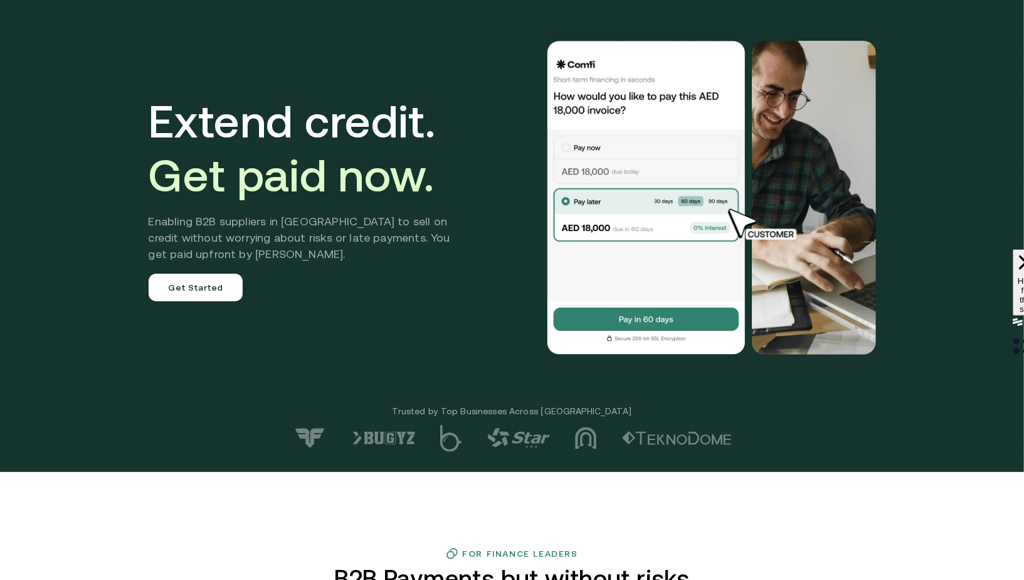
scroll to position [0, 0]
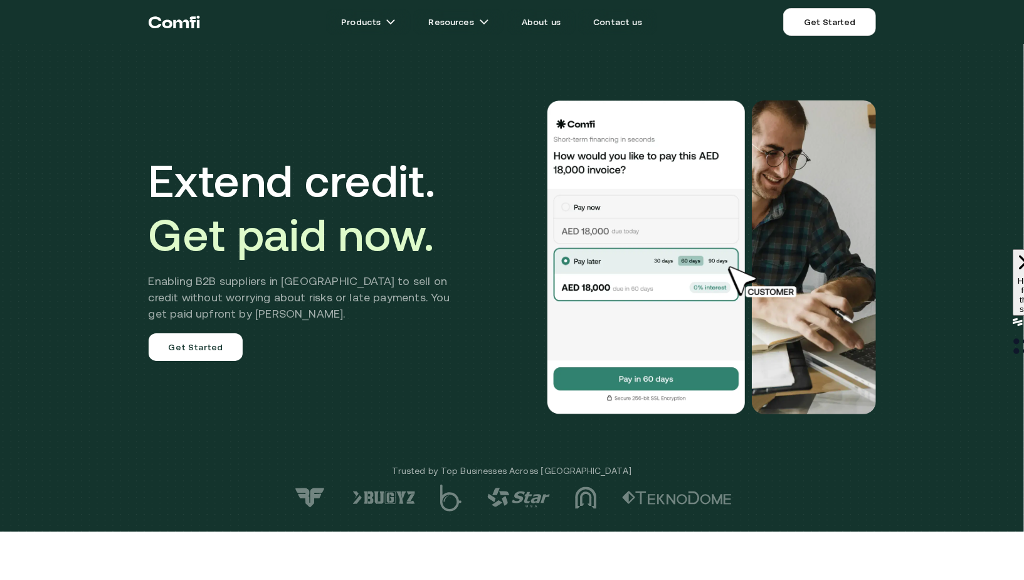
click at [390, 304] on h2 "Enabling B2B suppliers in [GEOGRAPHIC_DATA] to sell on credit without worrying …" at bounding box center [309, 297] width 321 height 49
click at [425, 381] on div "Extend credit. Get paid now. Enabling B2B suppliers in MENA to sell on credit w…" at bounding box center [512, 257] width 753 height 414
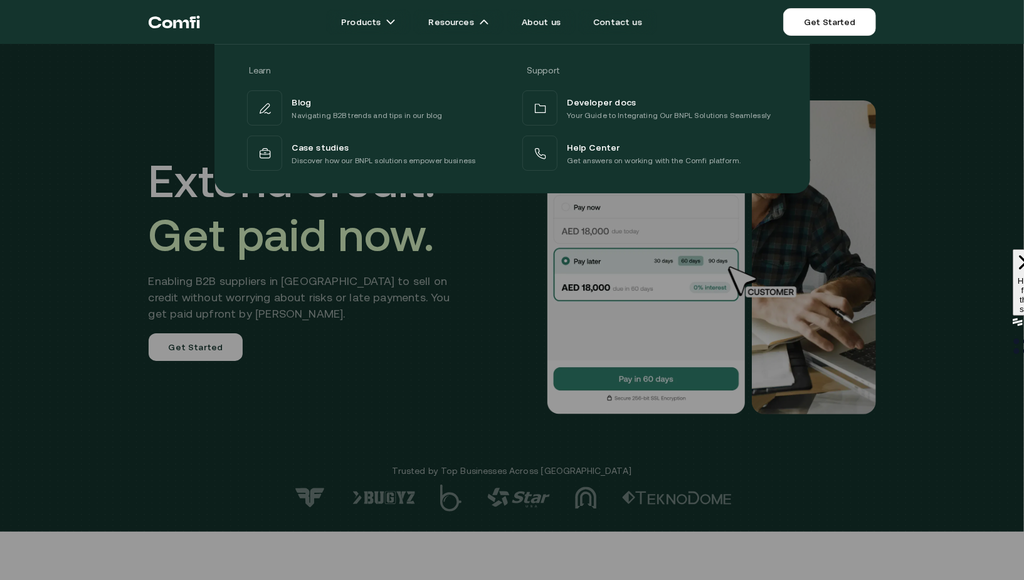
click at [436, 322] on div at bounding box center [512, 334] width 1024 height 580
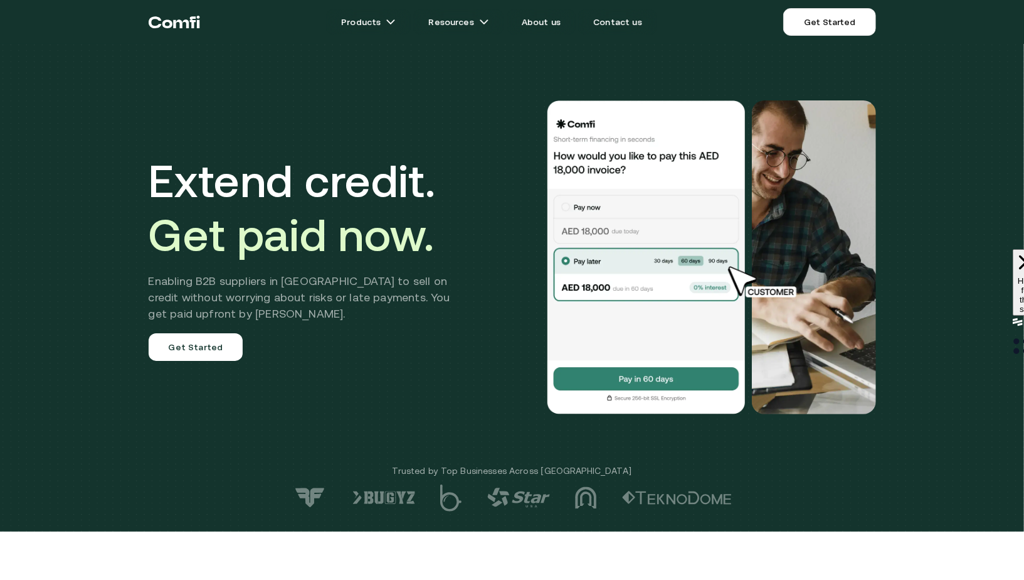
click at [480, 201] on div "Extend credit. Get paid now. Enabling B2B suppliers in MENA to sell on credit w…" at bounding box center [512, 257] width 753 height 414
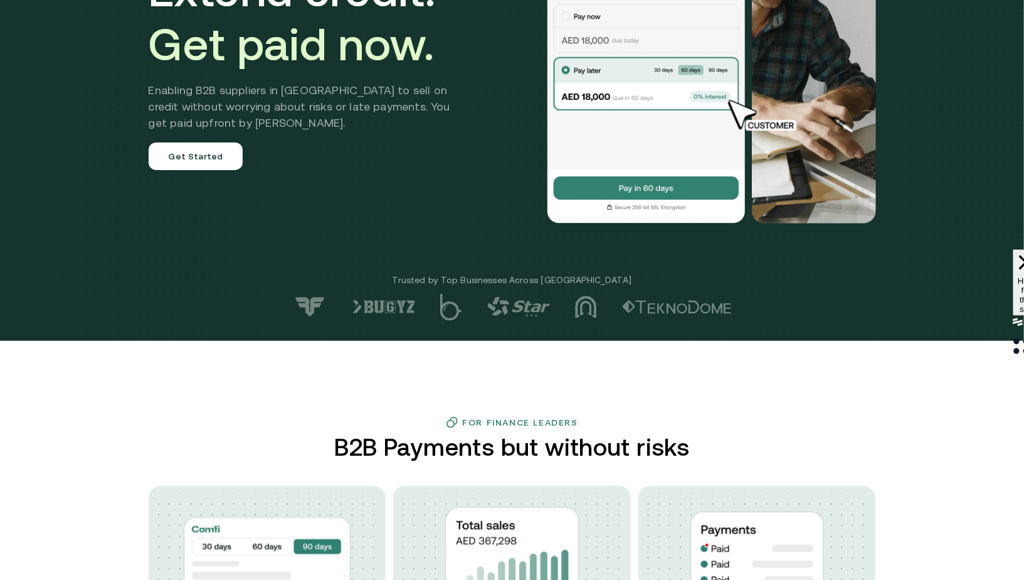
scroll to position [704, 0]
